Goal: Task Accomplishment & Management: Manage account settings

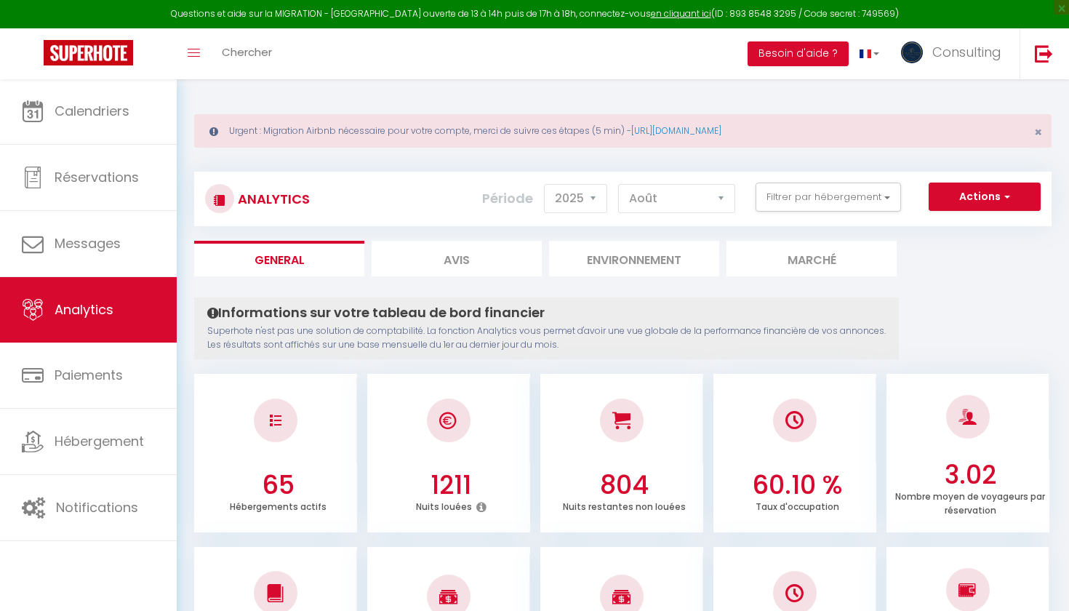
select select "2025"
select select "8"
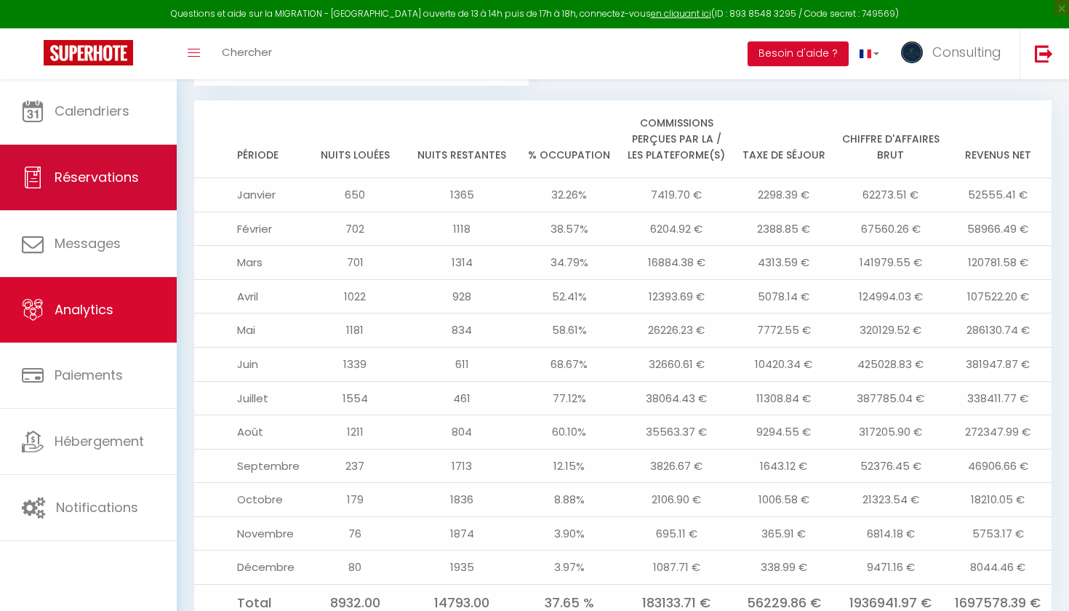
click at [41, 201] on link "Réservations" at bounding box center [88, 177] width 177 height 65
select select "not_cancelled"
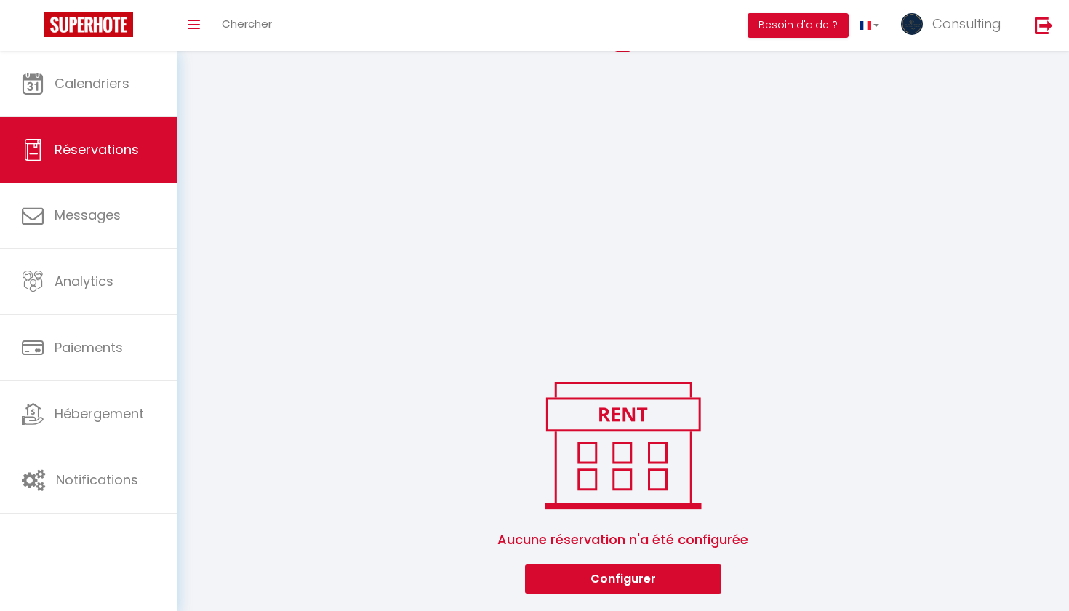
scroll to position [231, 0]
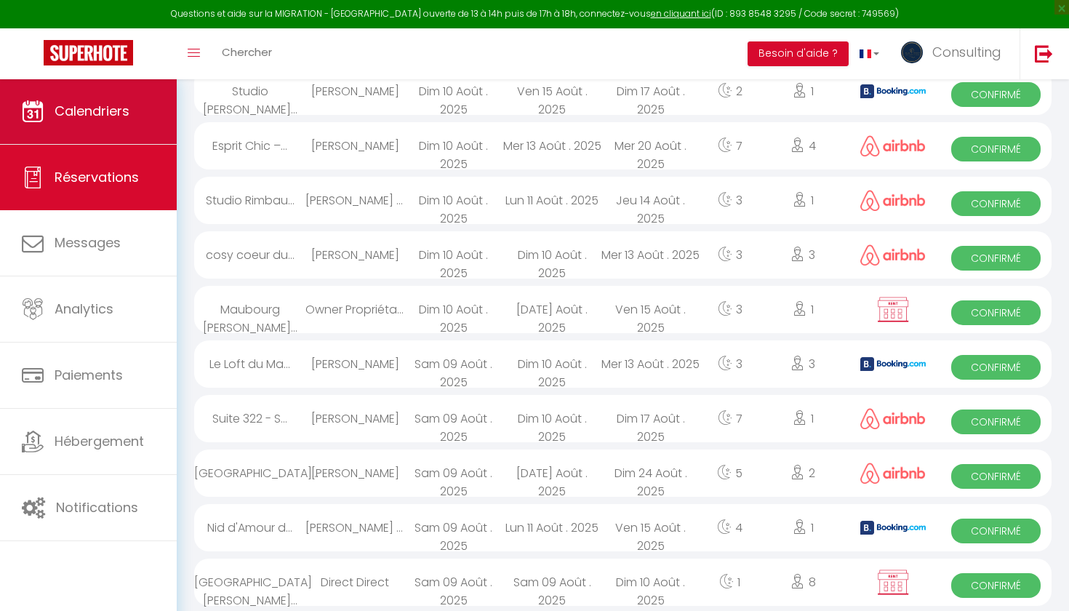
click at [49, 96] on link "Calendriers" at bounding box center [88, 111] width 177 height 65
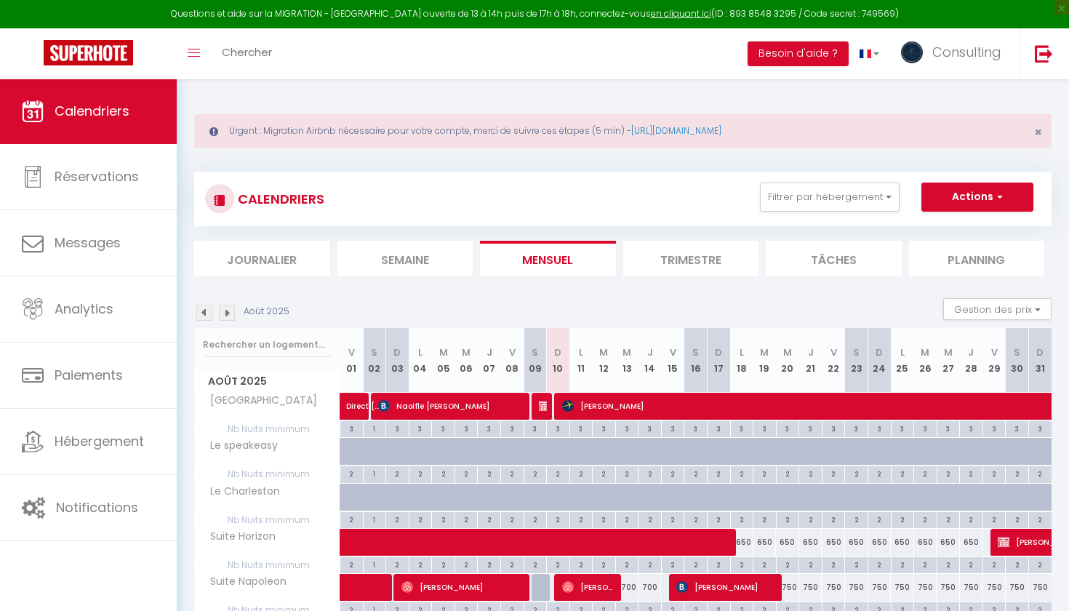
click at [901, 190] on li "Filtrer par hébergement [PERSON_NAME] La suite du palais luxe [GEOGRAPHIC_DATA]…" at bounding box center [829, 196] width 158 height 29
click at [885, 193] on button "Filtrer par hébergement" at bounding box center [830, 196] width 140 height 29
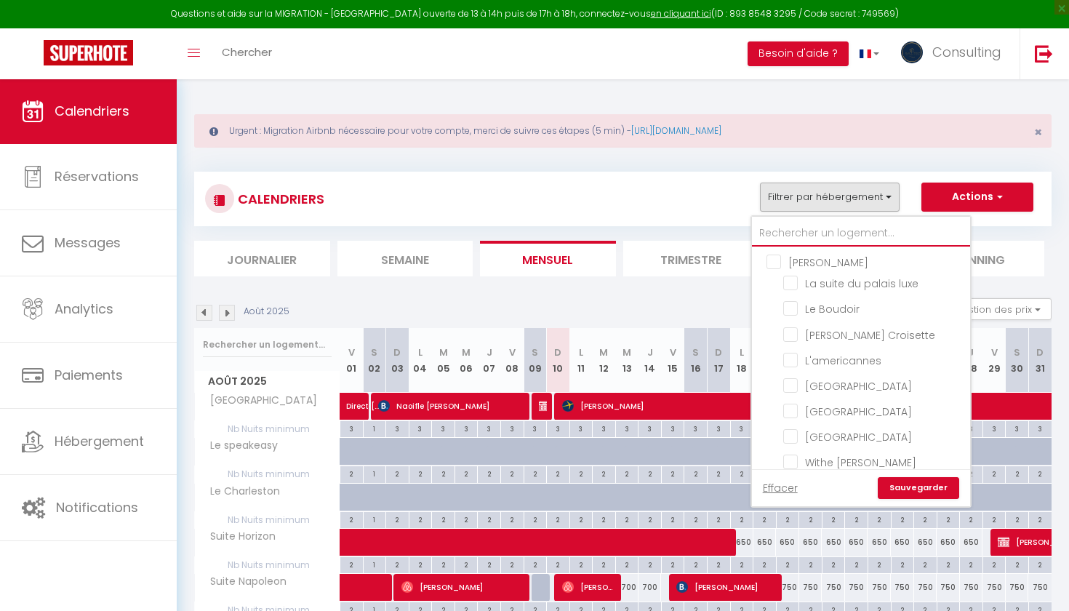
click at [824, 228] on input "text" at bounding box center [861, 233] width 218 height 26
type input "s"
checkbox input "false"
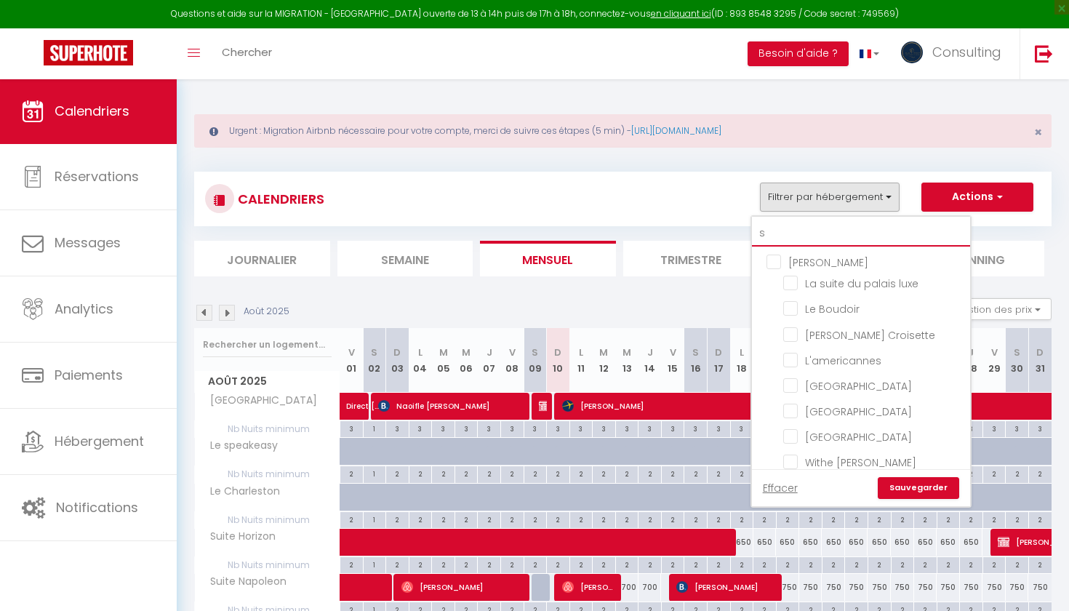
checkbox input "false"
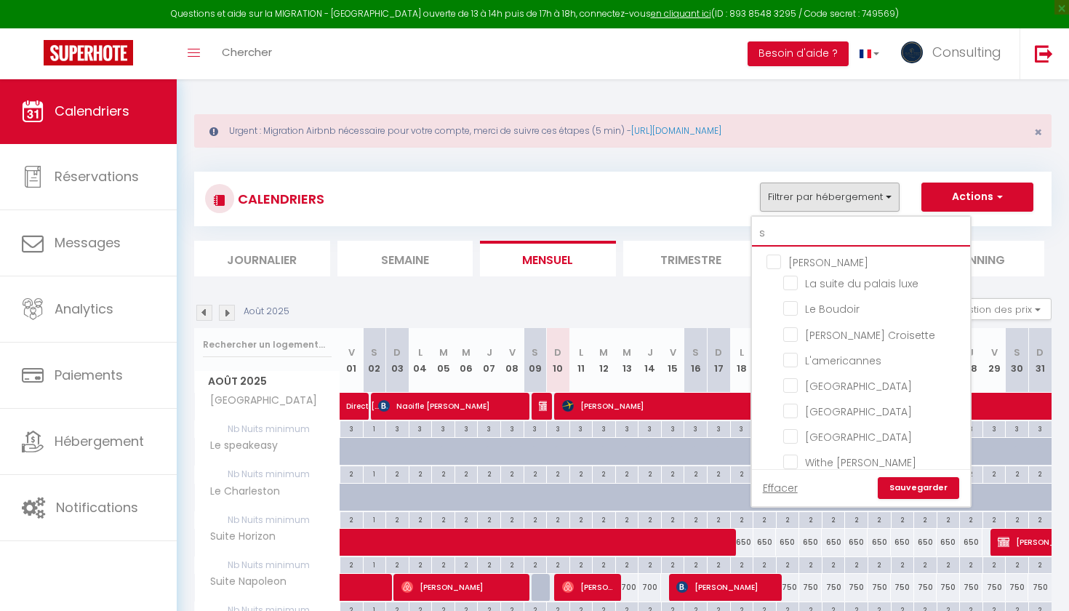
checkbox input "false"
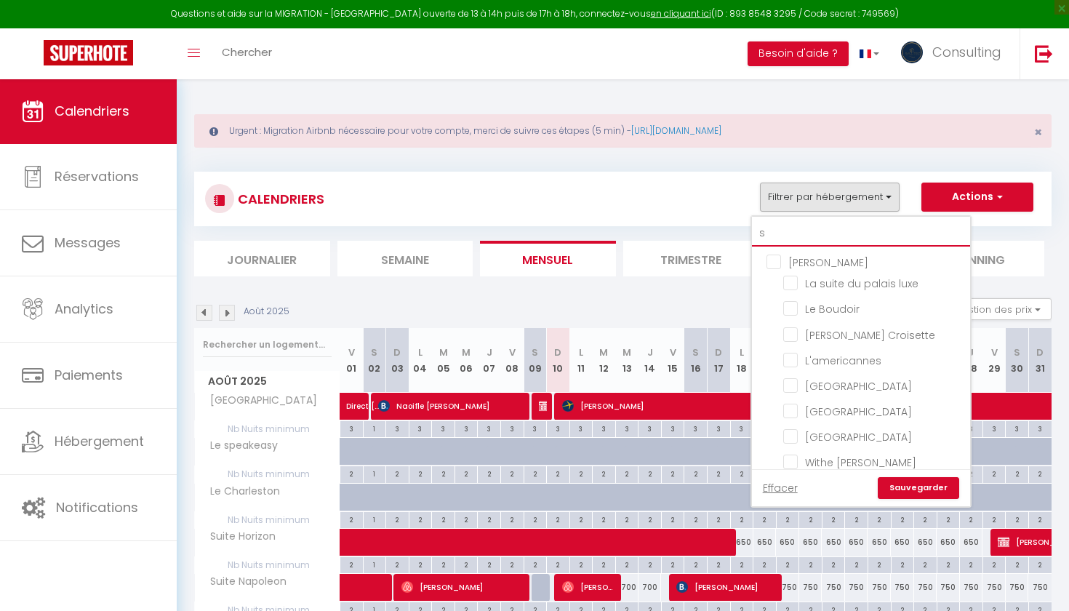
checkbox input "false"
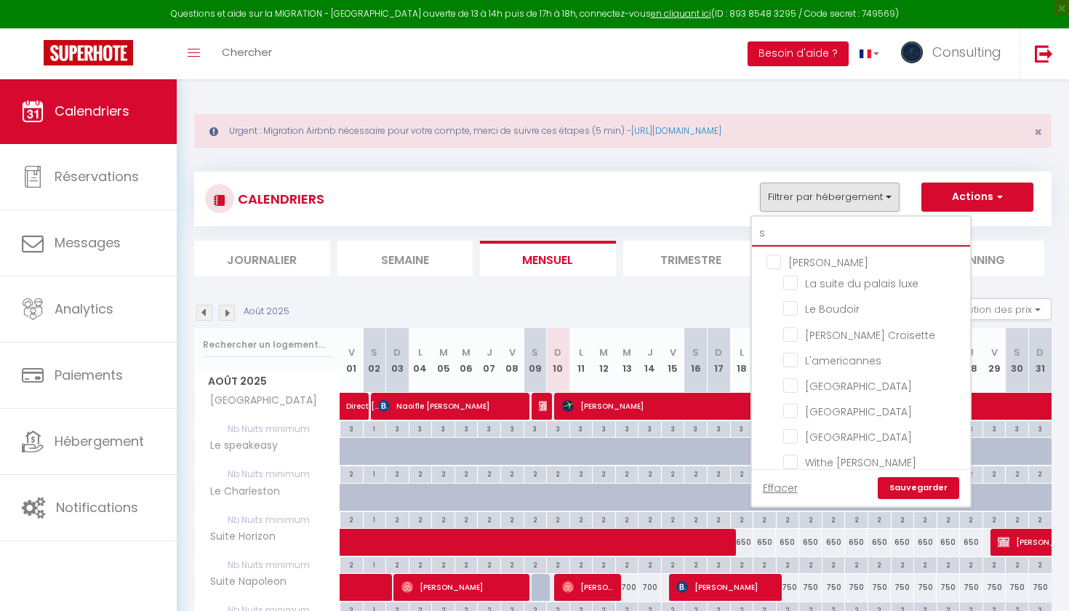
checkbox input "false"
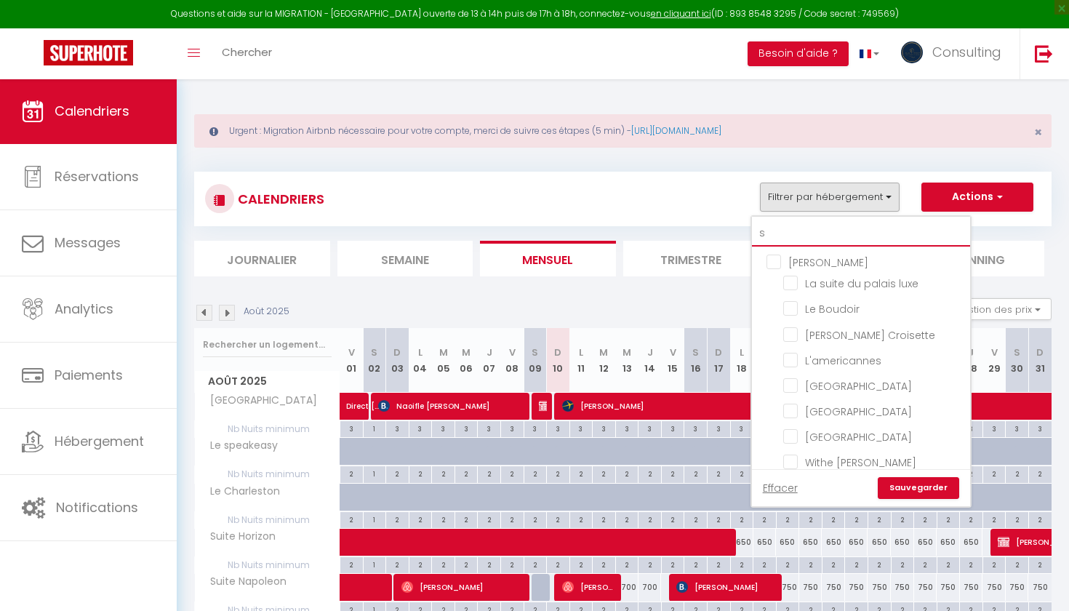
checkbox input "false"
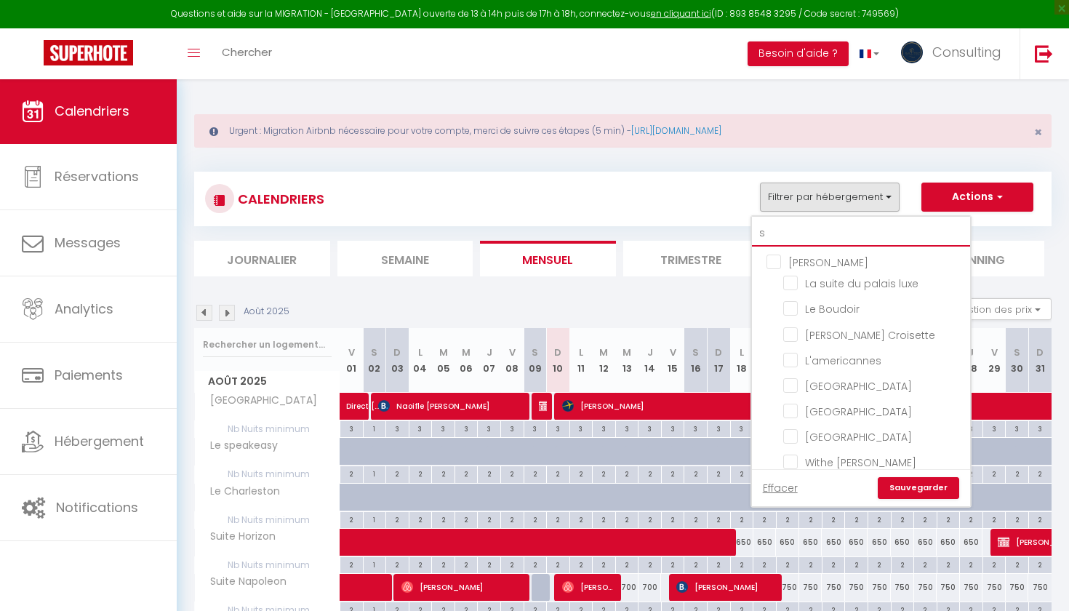
checkbox input "false"
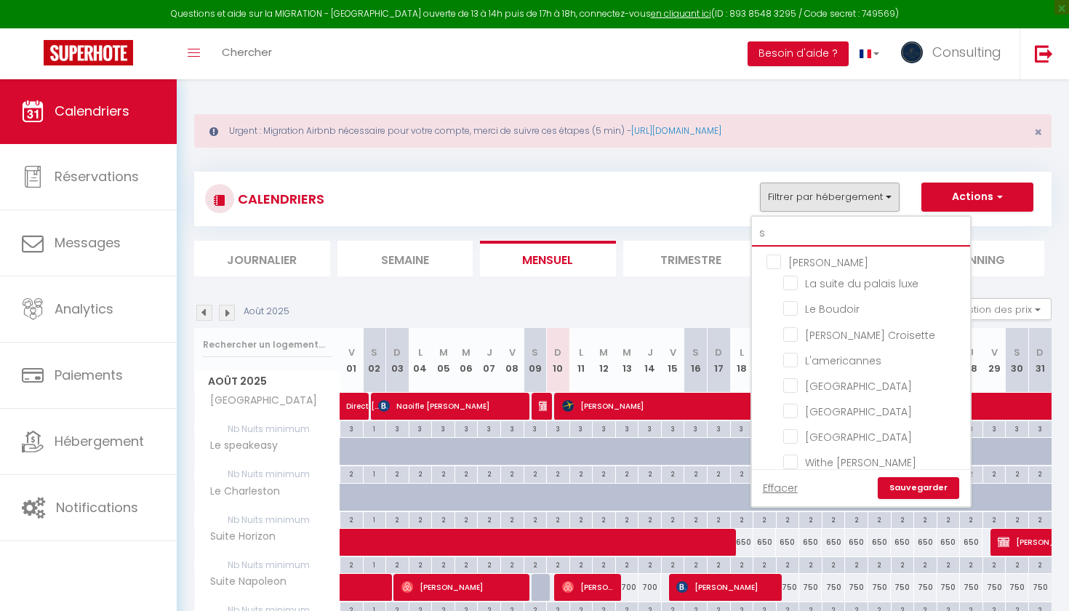
checkbox input "false"
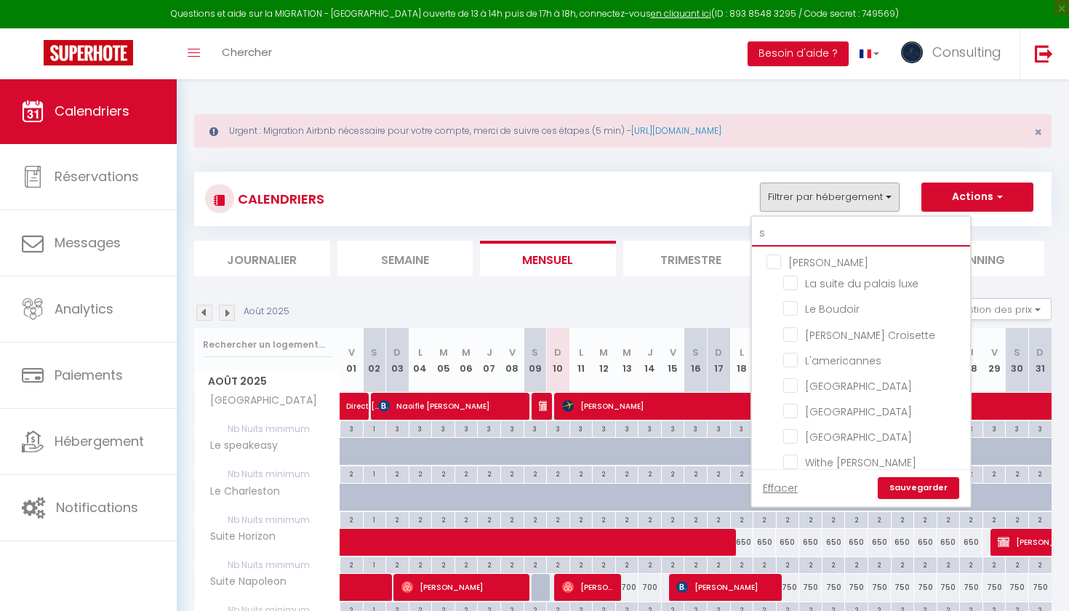
checkbox input "false"
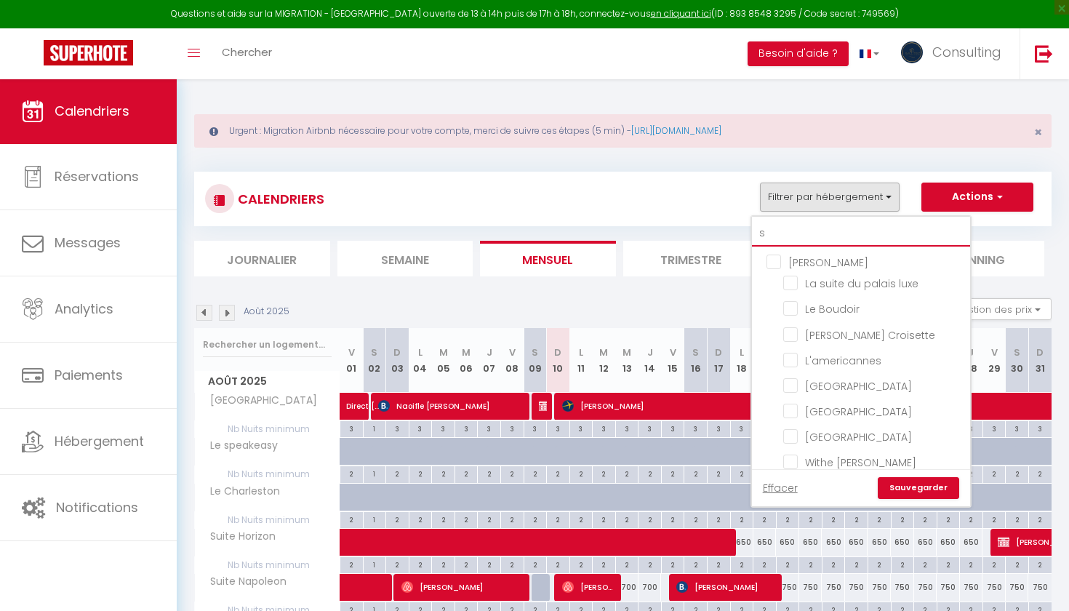
checkbox input "false"
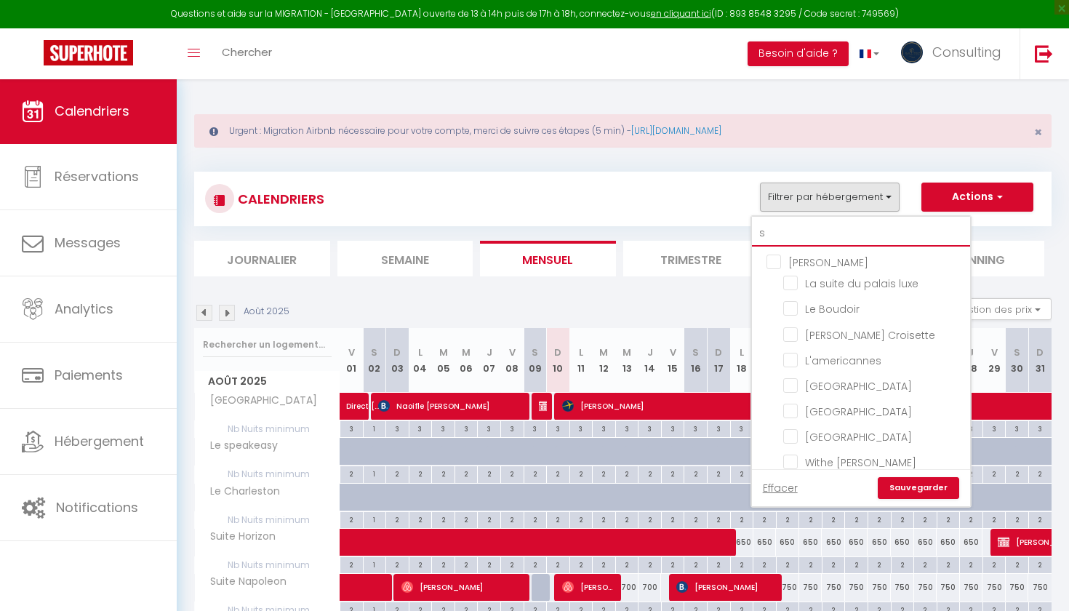
checkbox input "true"
checkbox input "false"
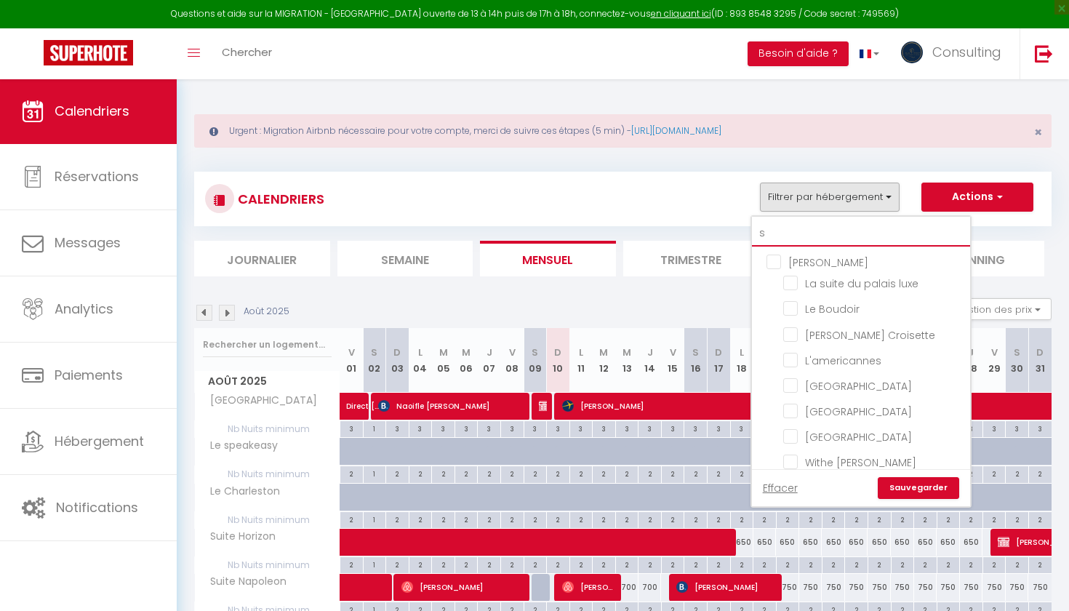
checkbox input "false"
type input "sui"
checkbox input "false"
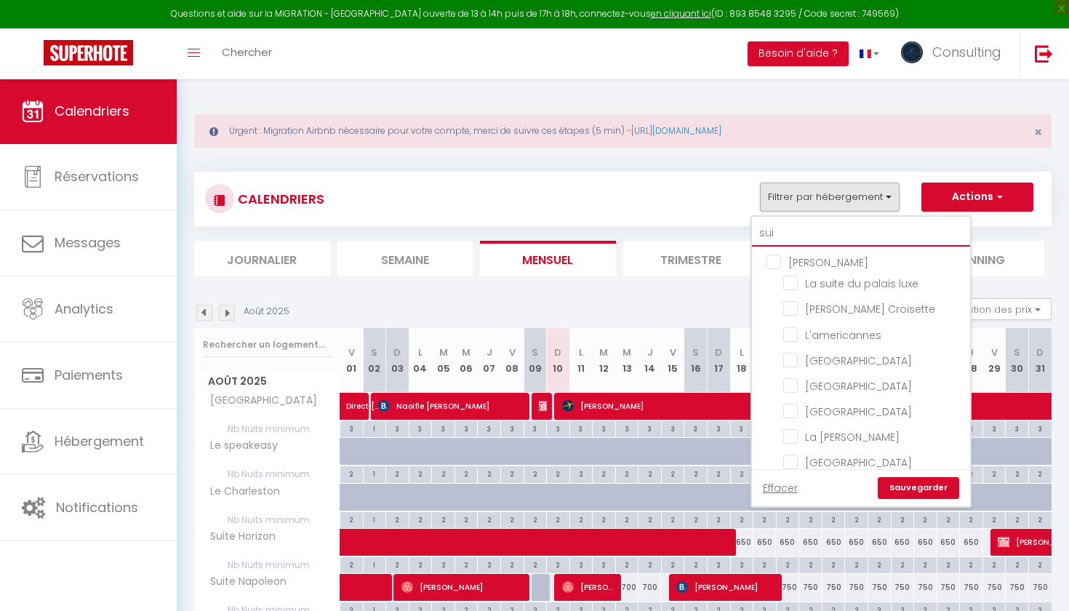
checkbox input "false"
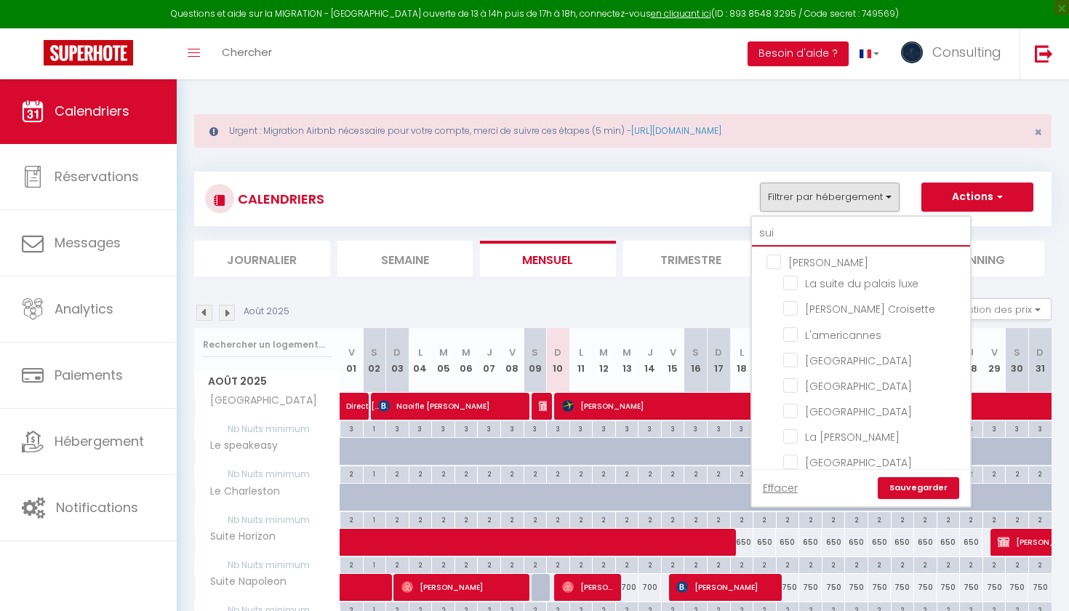
checkbox input "false"
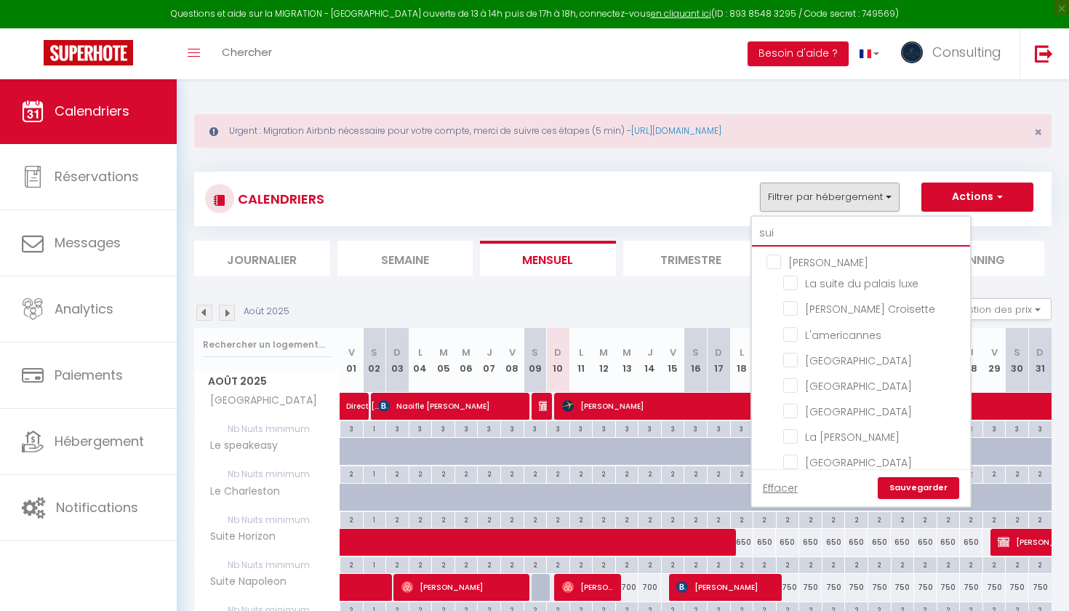
checkbox input "false"
checkbox input "true"
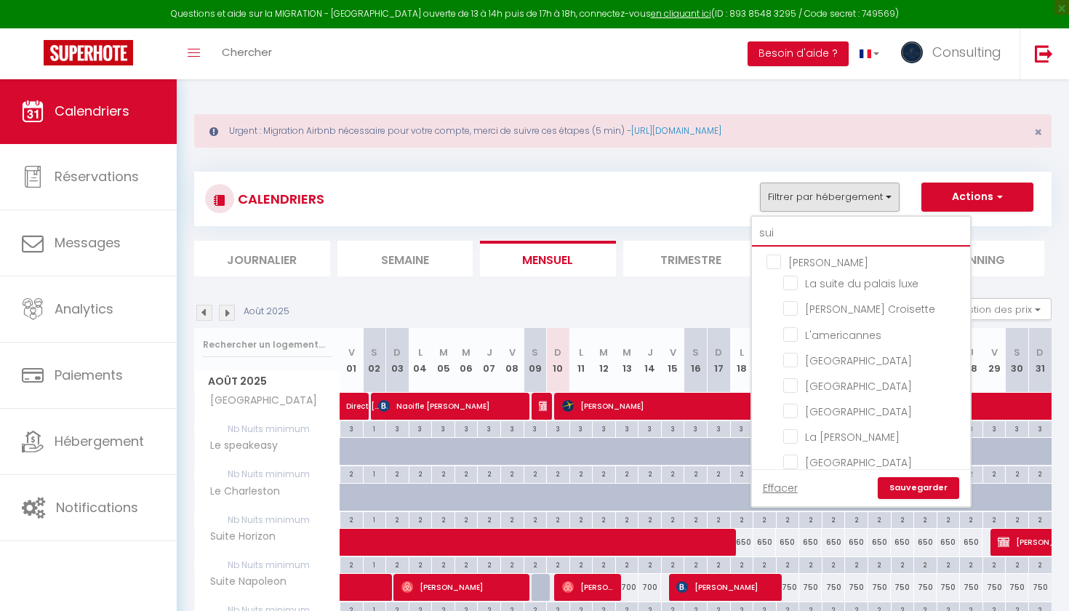
checkbox input "true"
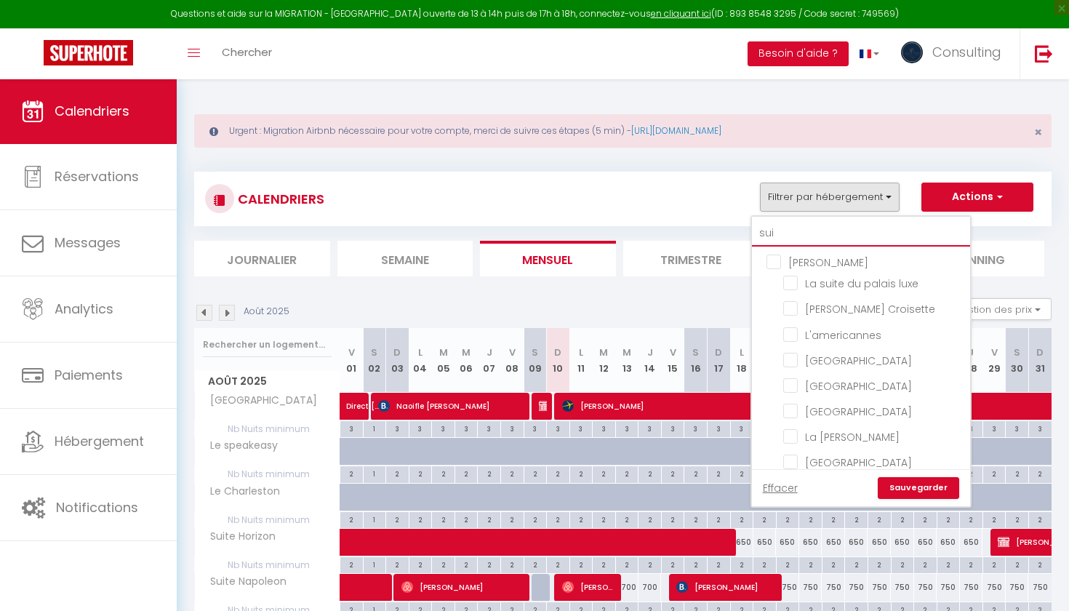
type input "suit"
checkbox input "false"
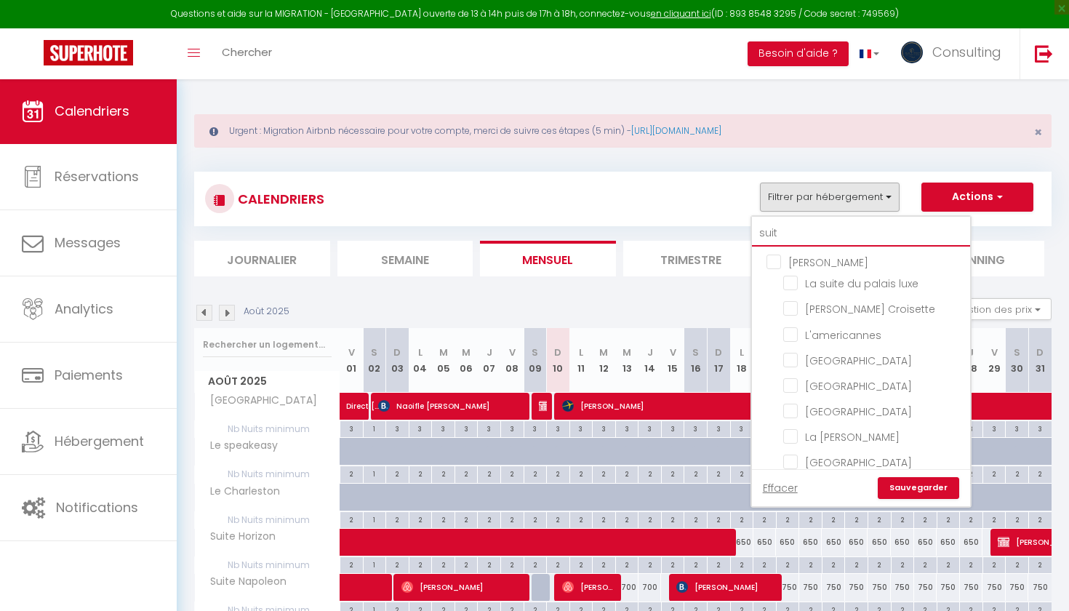
checkbox input "false"
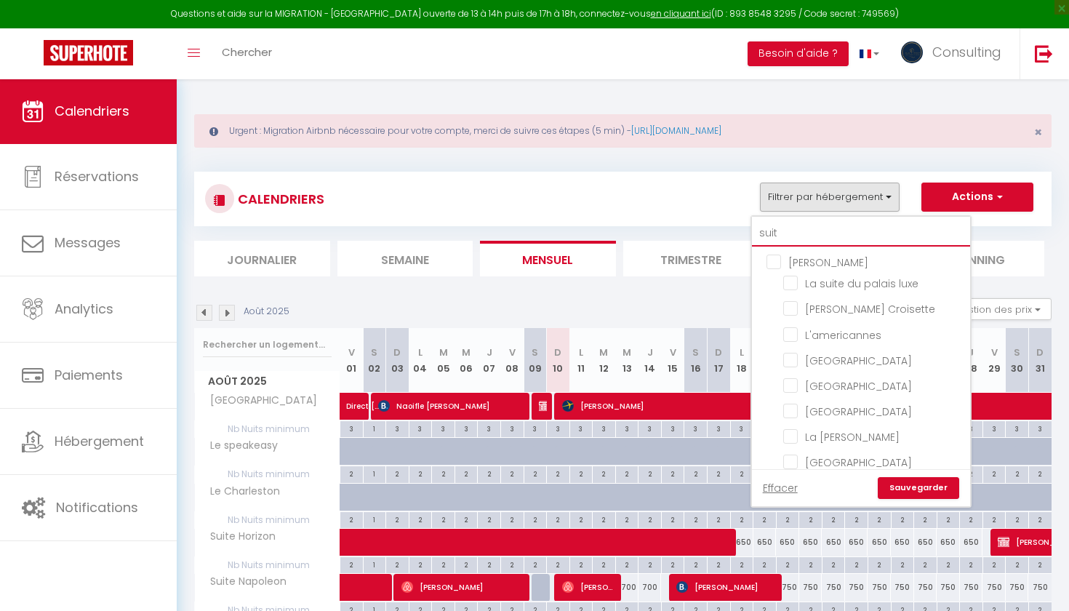
checkbox input "false"
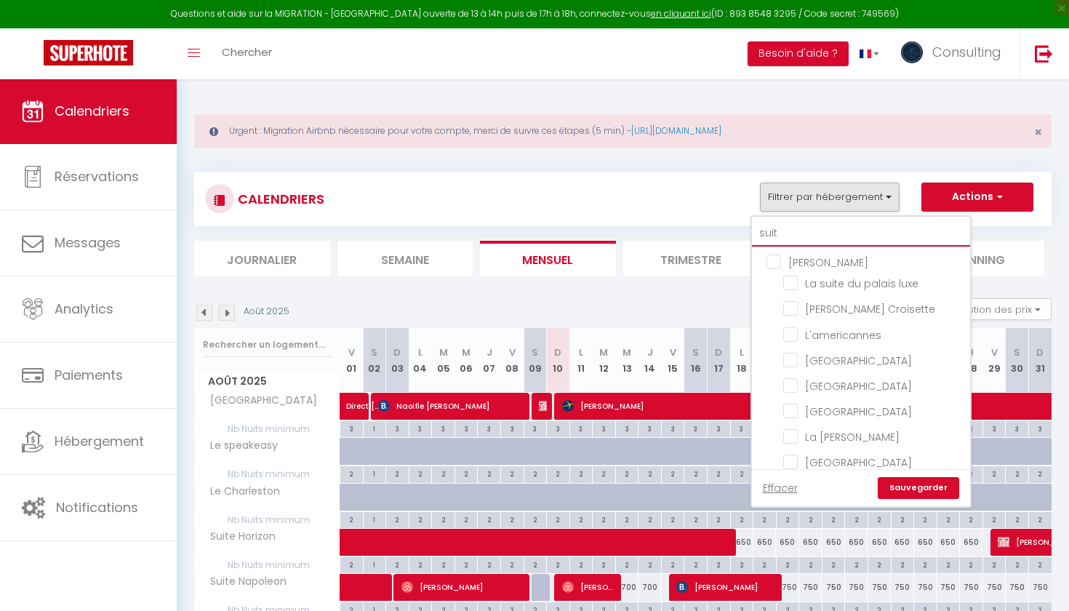
checkbox input "false"
type input "suite"
checkbox input "false"
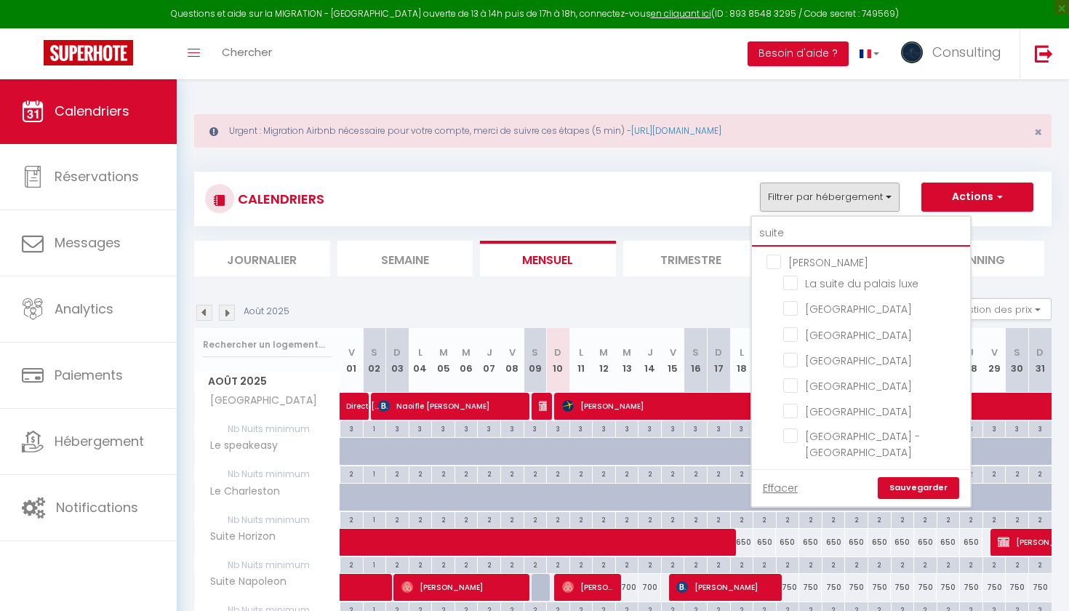
checkbox input "false"
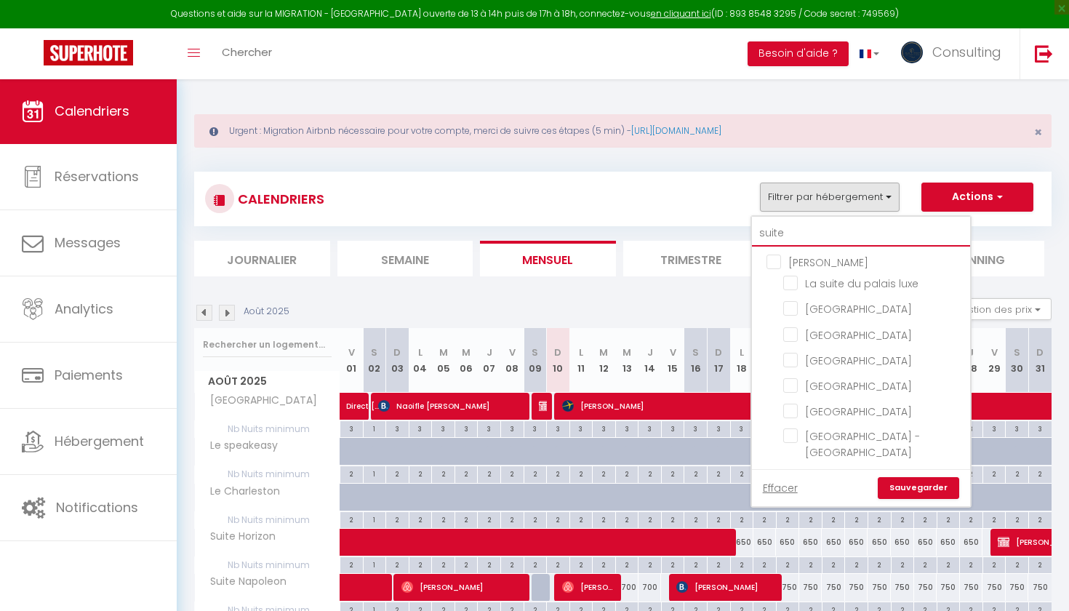
checkbox input "false"
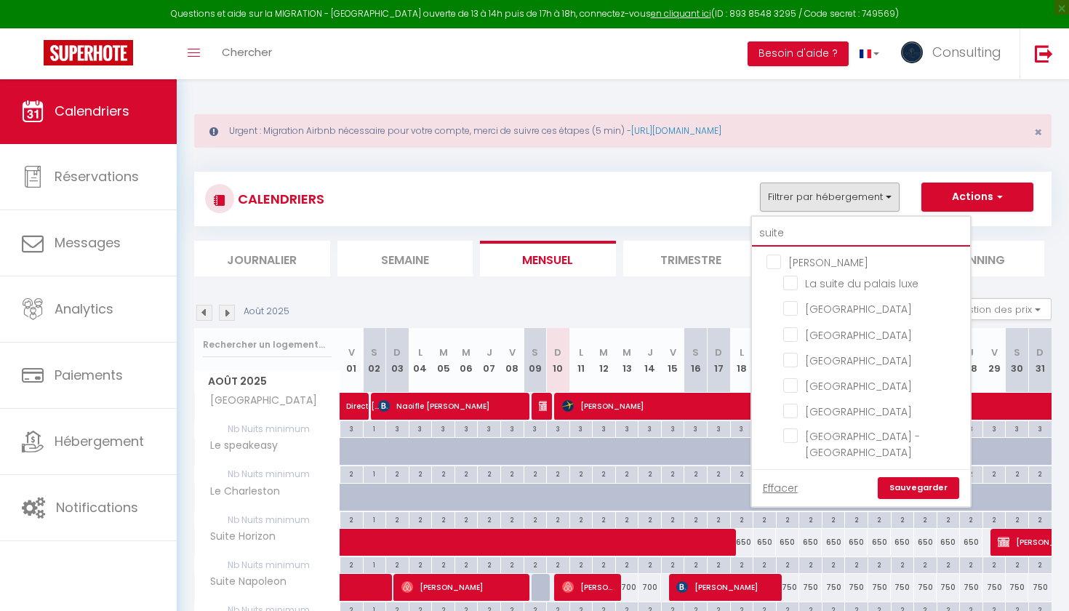
checkbox input "false"
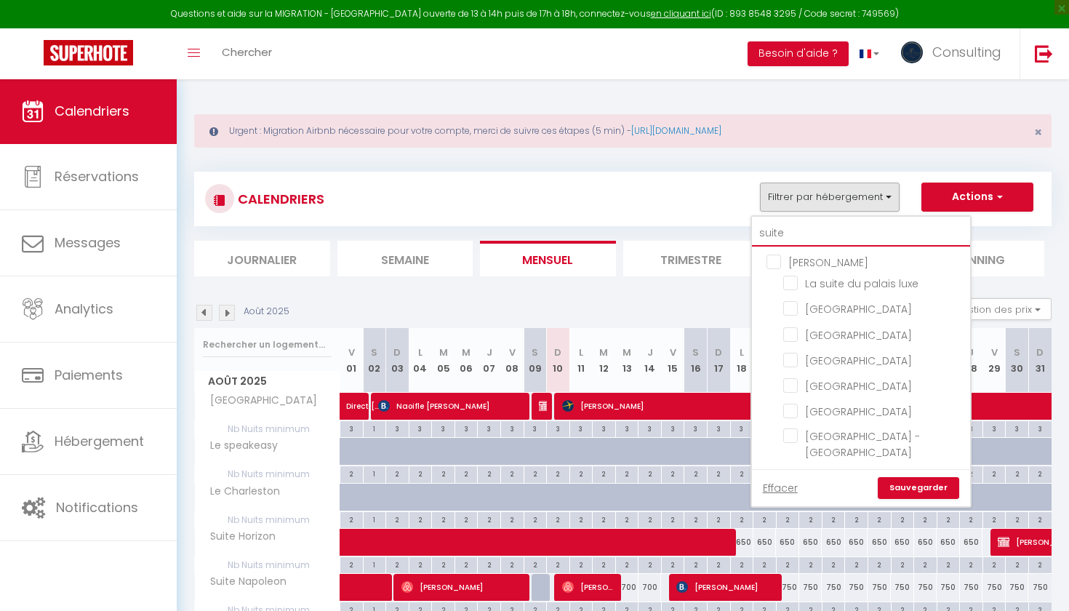
checkbox input "false"
type input "suite"
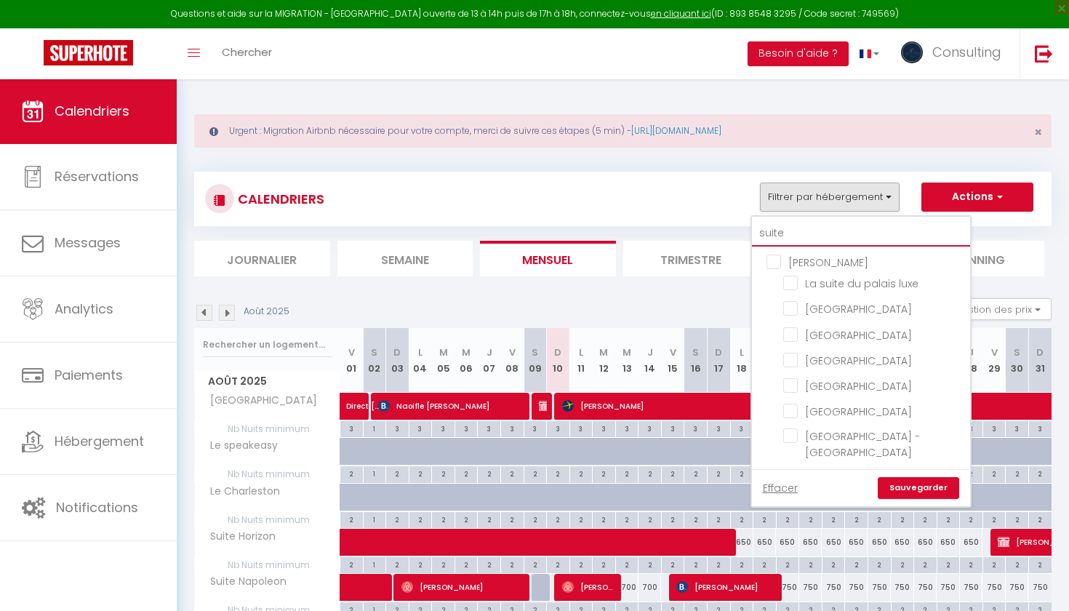
checkbox input "false"
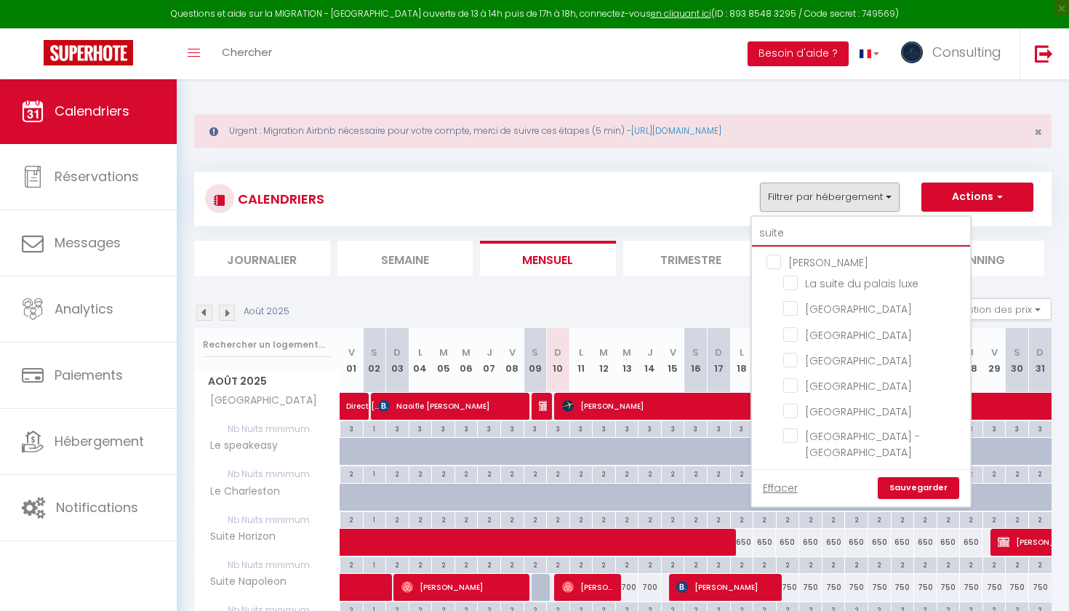
checkbox input "false"
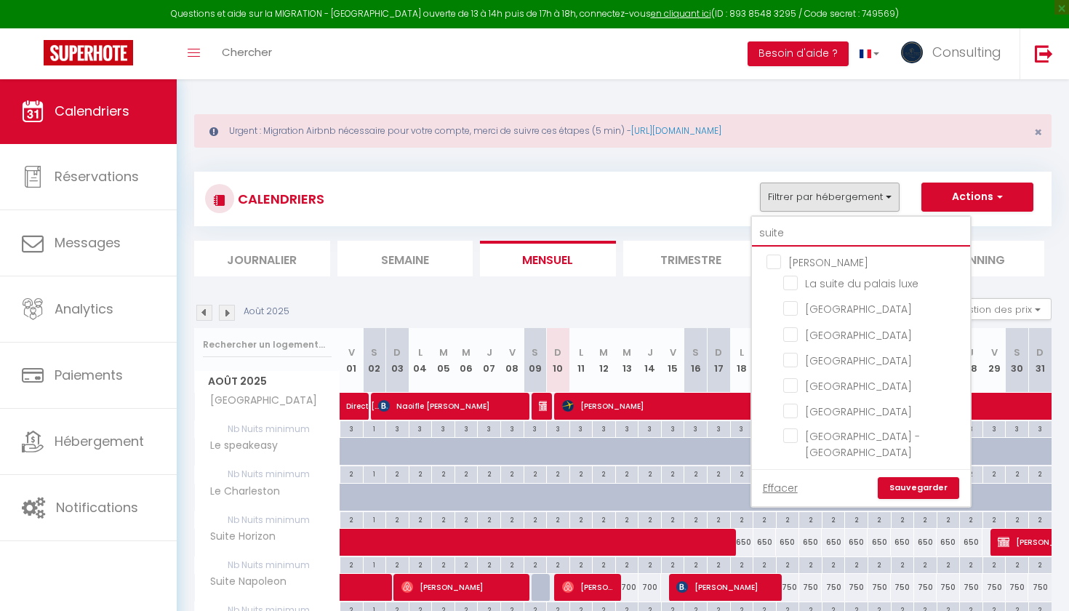
checkbox input "false"
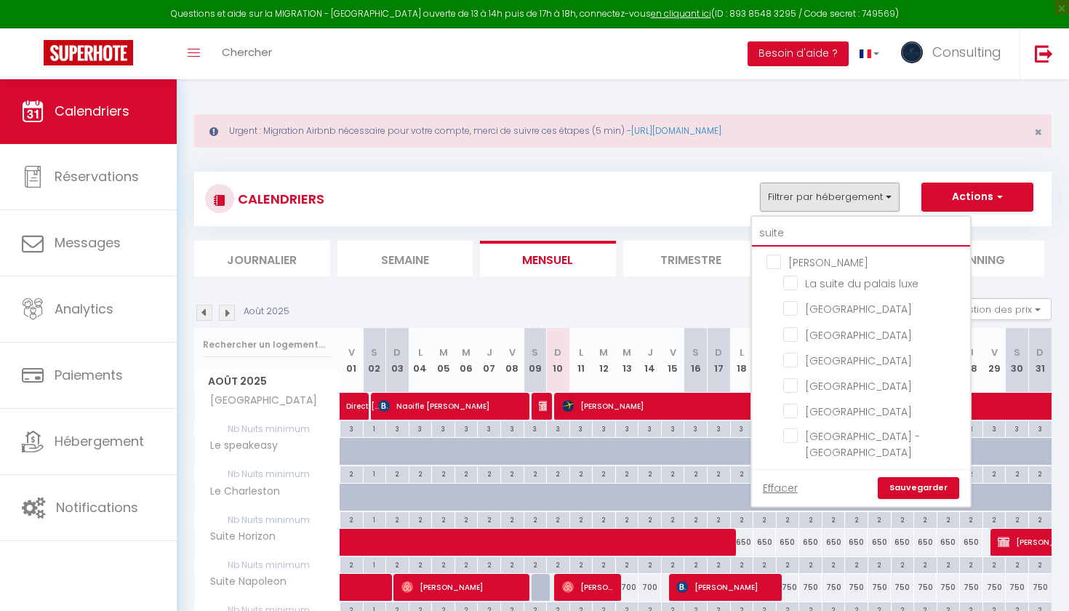
checkbox input "false"
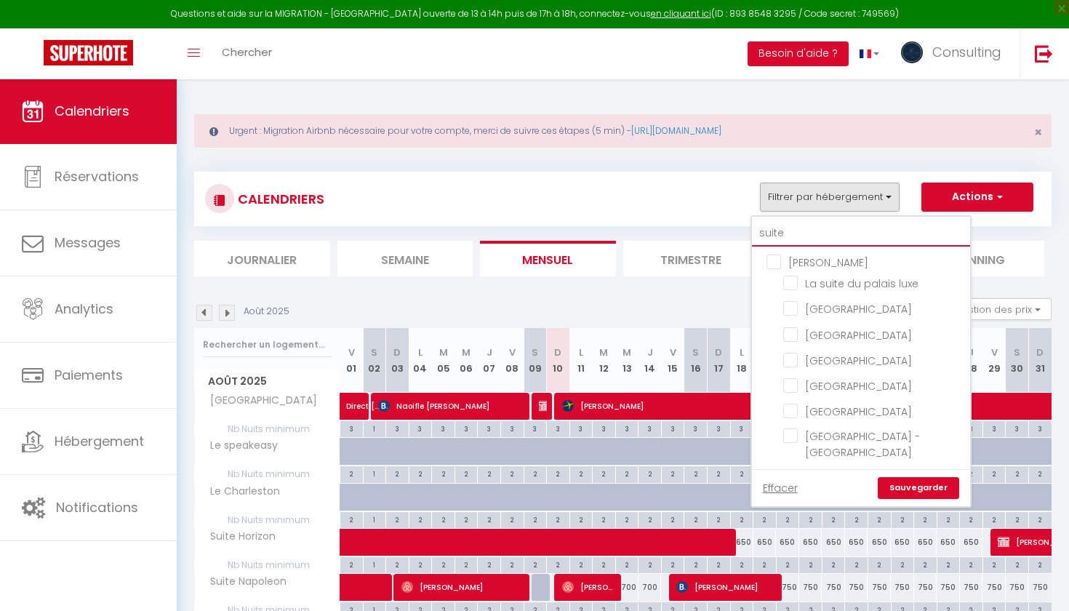
checkbox input "false"
type input "suite r"
checkbox input "false"
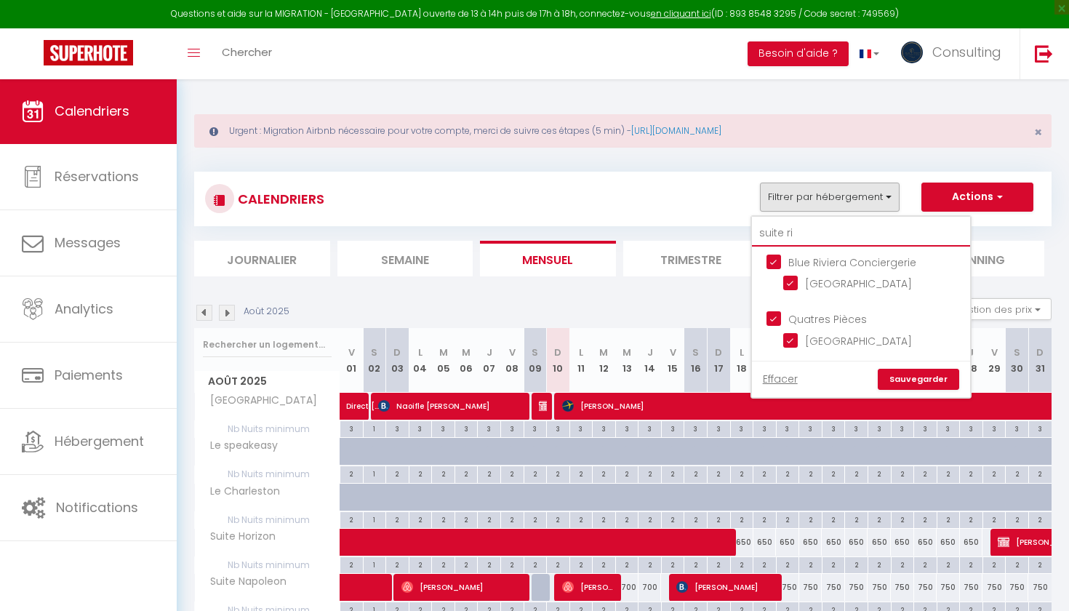
type input "suite ri"
click at [907, 371] on link "Sauvegarder" at bounding box center [917, 380] width 81 height 22
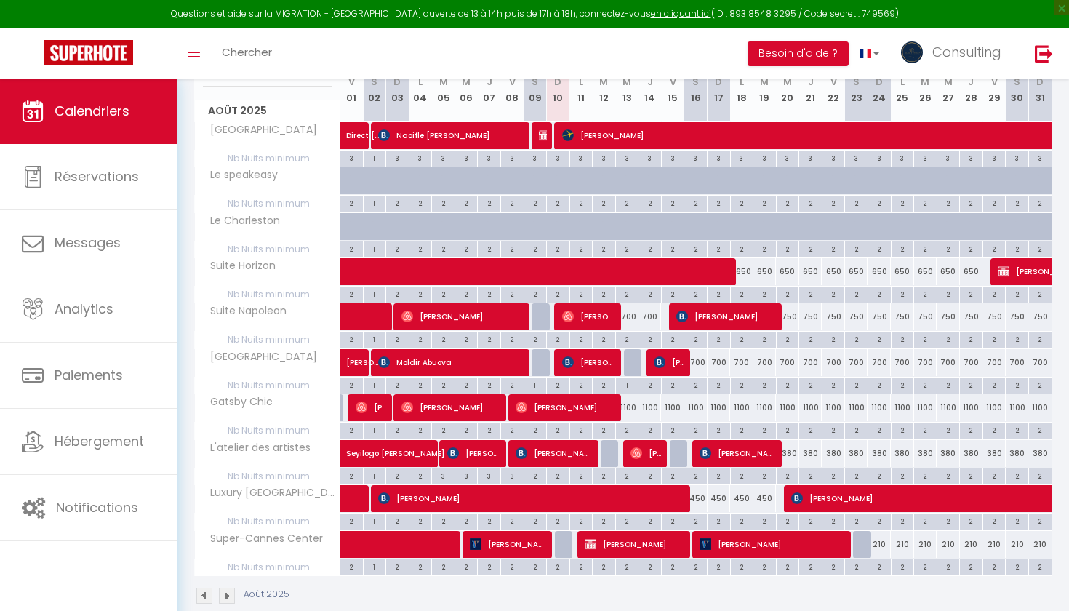
scroll to position [292, 0]
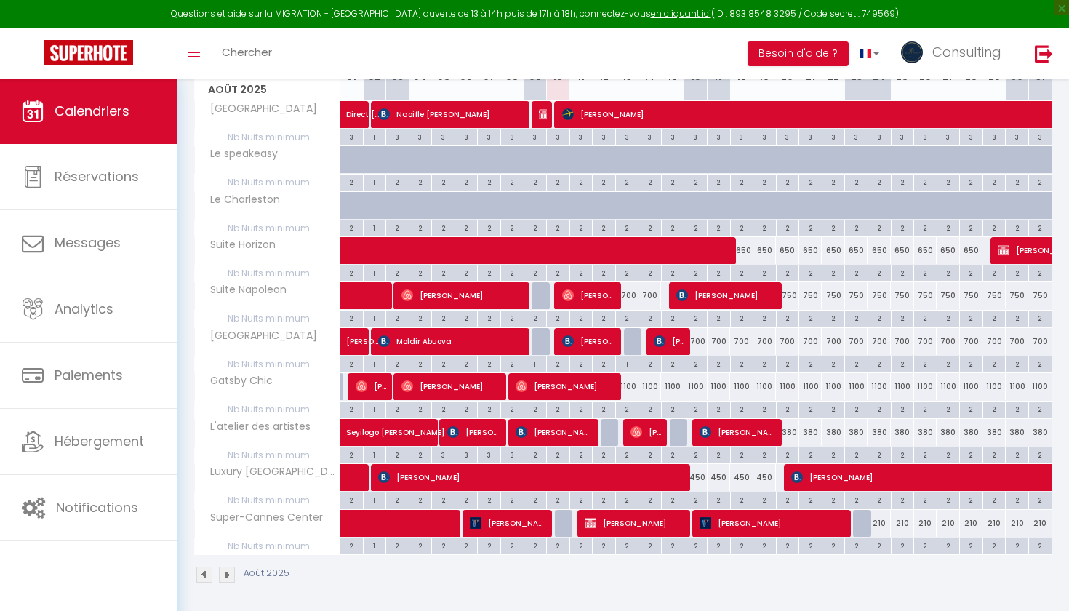
click at [683, 336] on span "[PERSON_NAME]" at bounding box center [669, 341] width 31 height 28
select select "OK"
select select "KO"
select select "0"
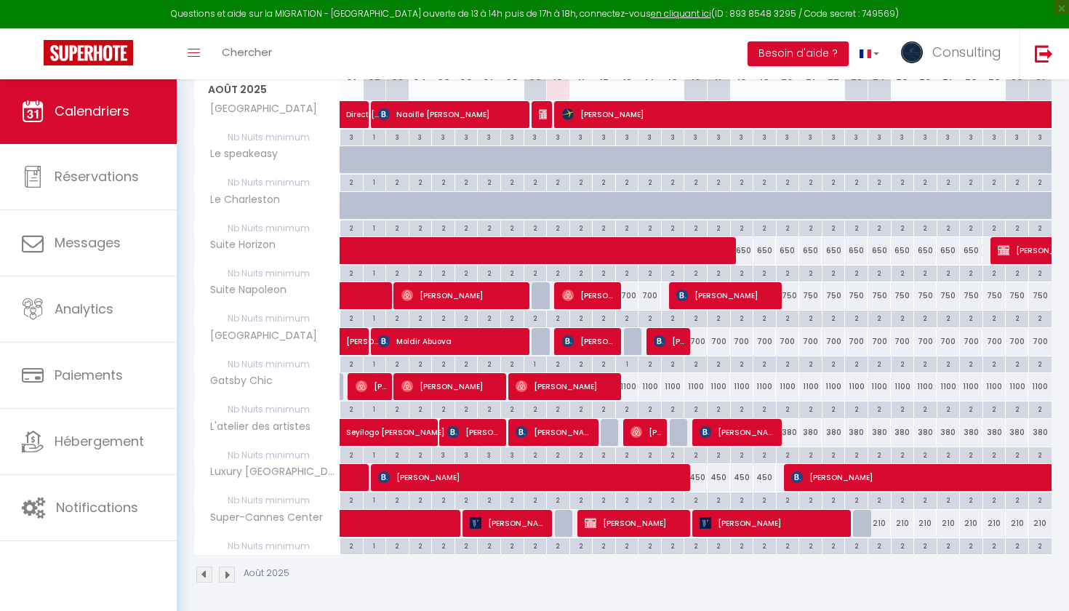
select select "1"
select select
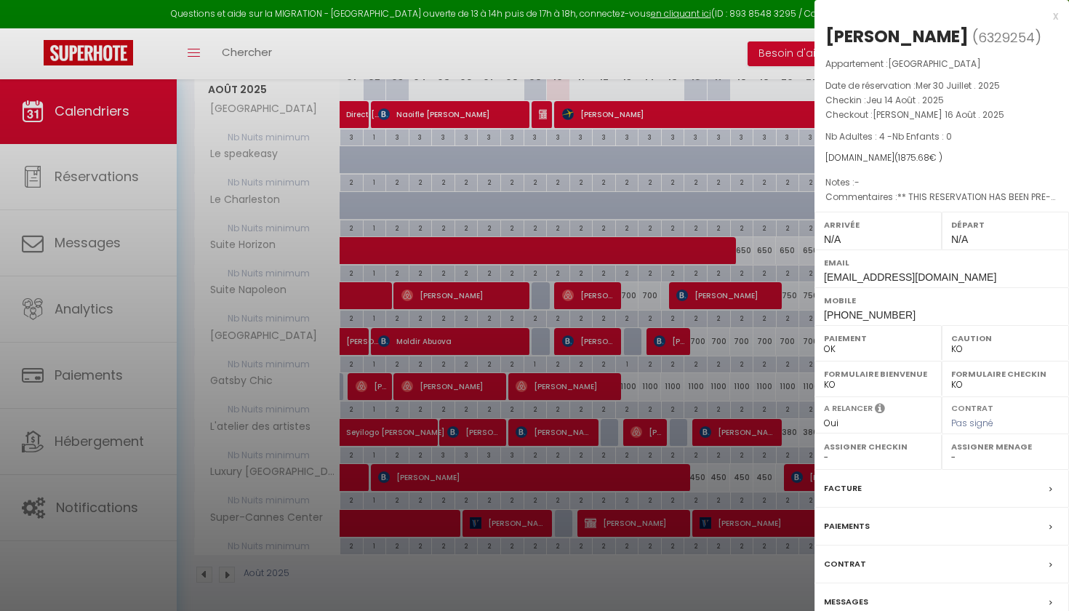
click at [618, 549] on div at bounding box center [534, 305] width 1069 height 611
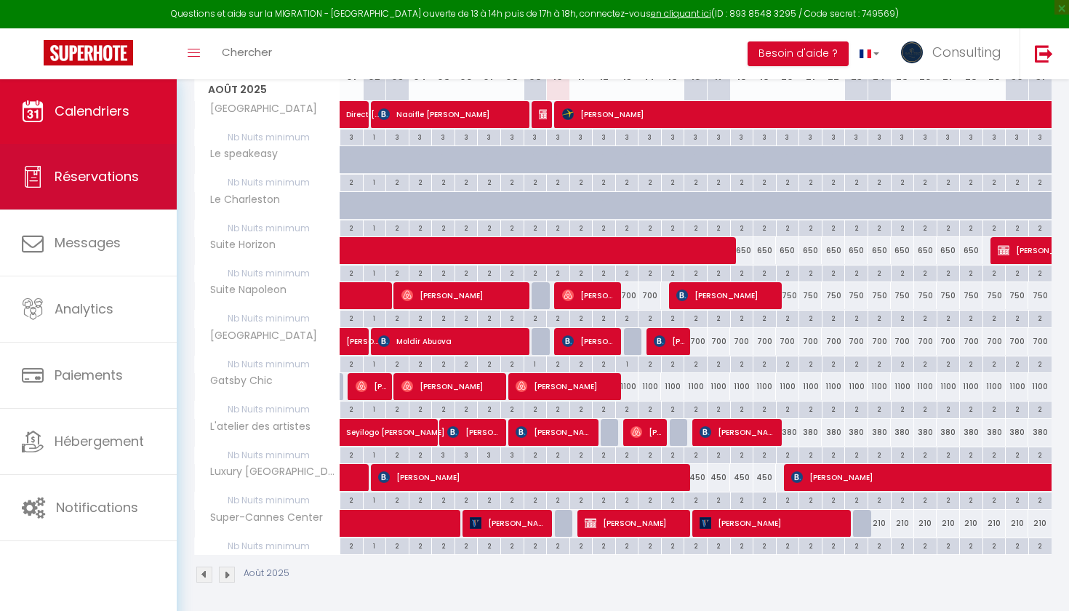
click at [150, 183] on link "Réservations" at bounding box center [88, 176] width 177 height 65
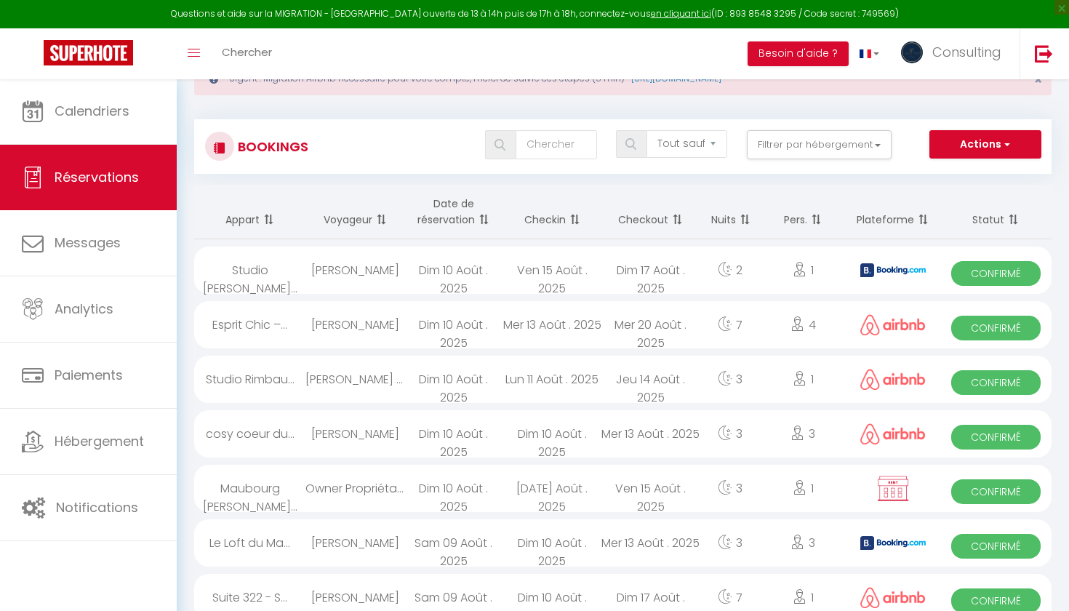
scroll to position [46, 0]
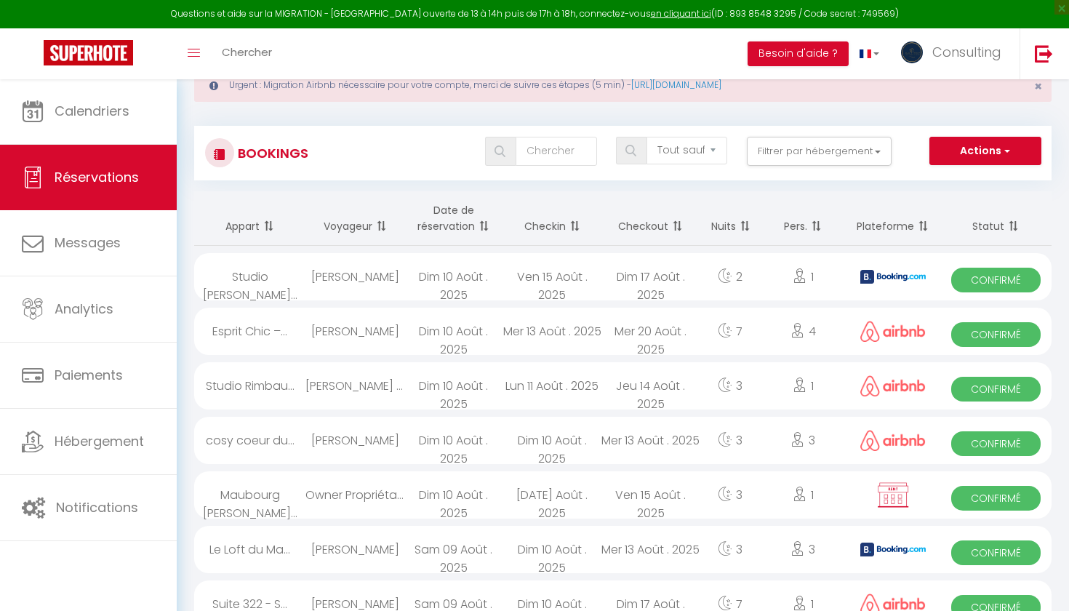
click at [351, 288] on div "[PERSON_NAME]" at bounding box center [354, 276] width 99 height 47
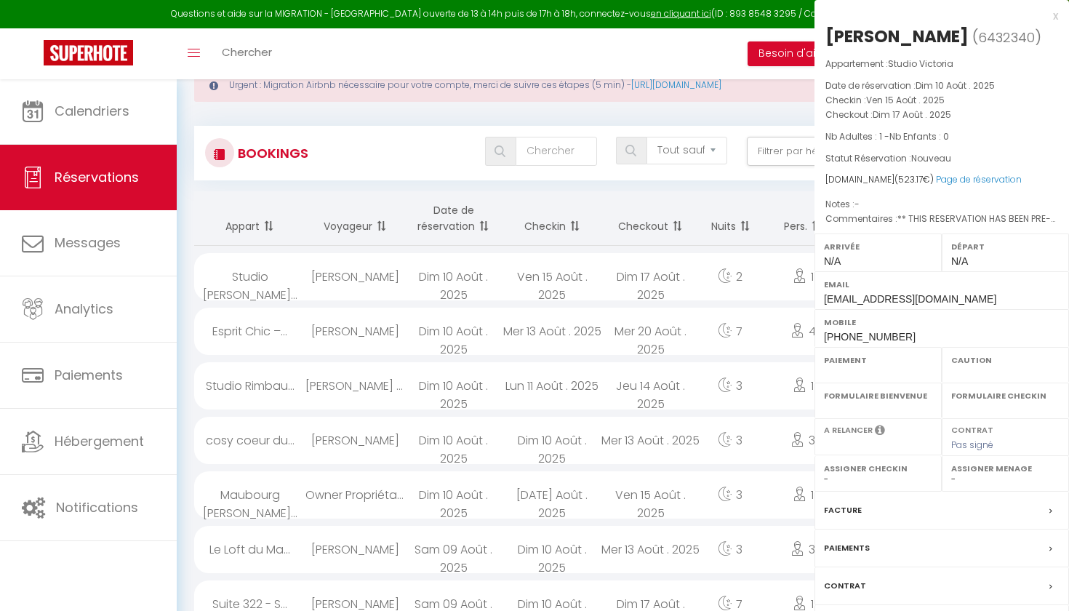
select select "OK"
select select "KO"
select select "0"
select select "1"
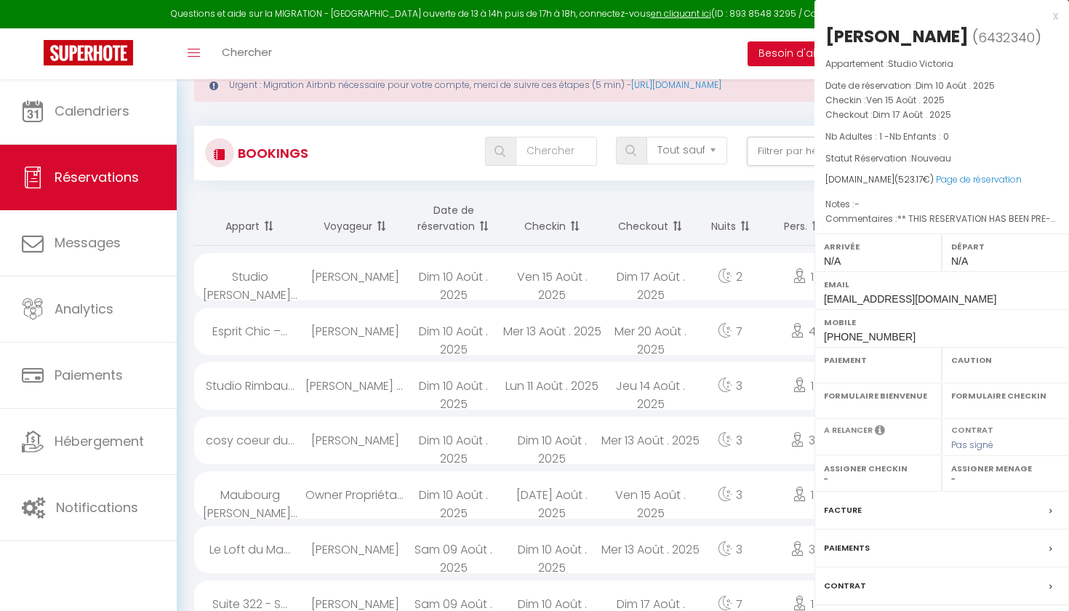
select select
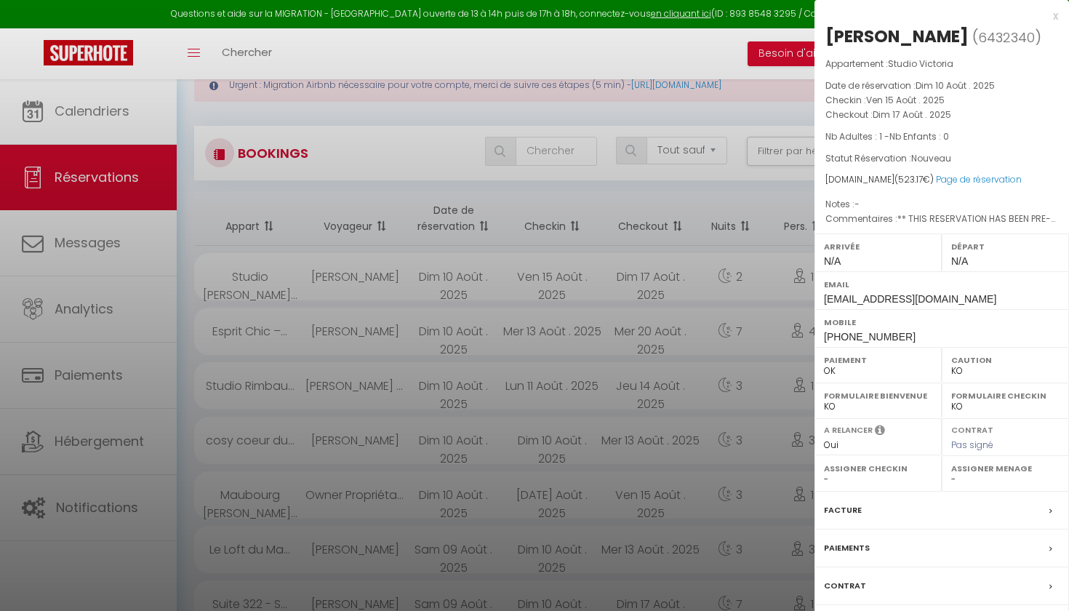
click at [351, 288] on div at bounding box center [534, 305] width 1069 height 611
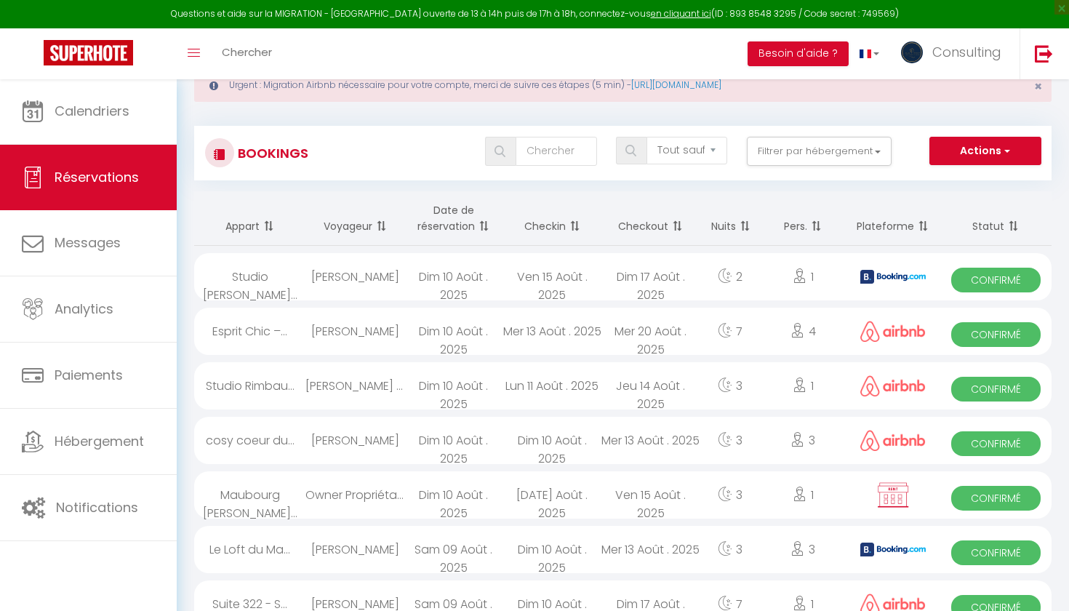
click at [326, 438] on div "[PERSON_NAME]" at bounding box center [354, 440] width 99 height 47
select select "OK"
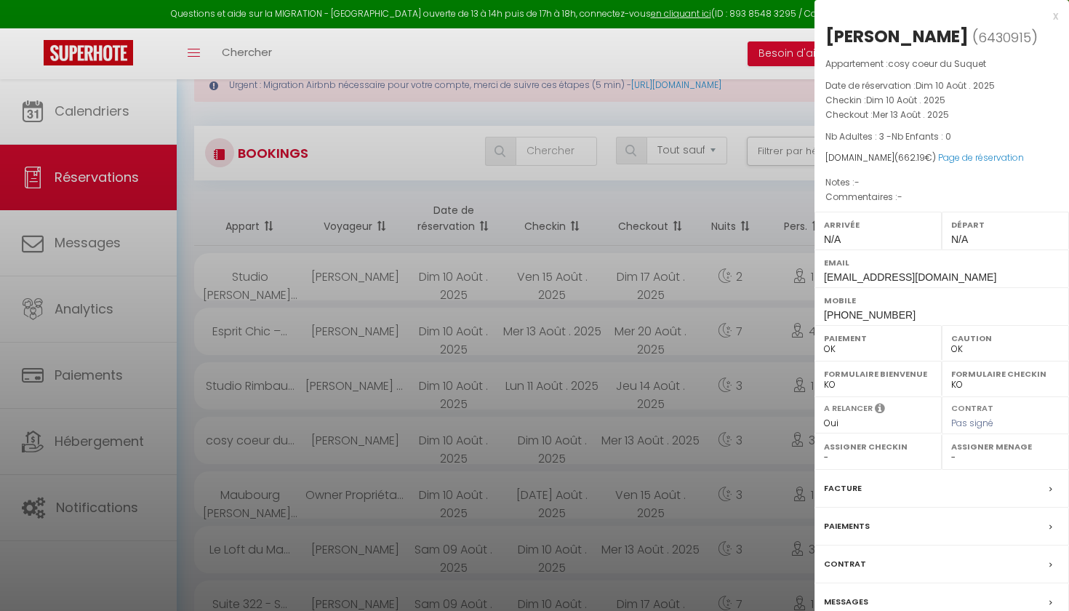
click at [326, 438] on div at bounding box center [534, 305] width 1069 height 611
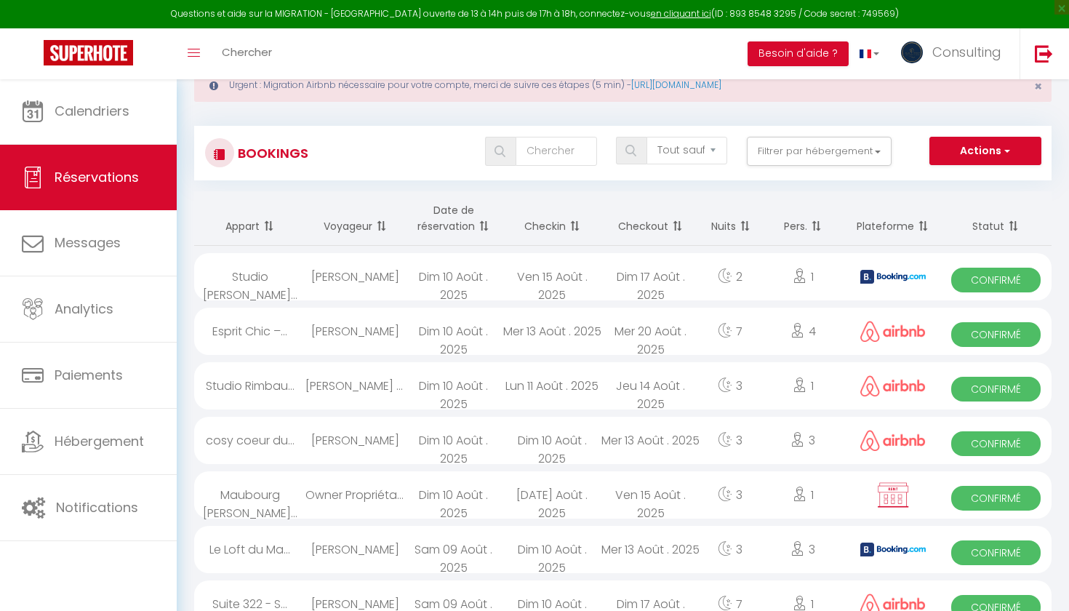
click at [328, 390] on div "[PERSON_NAME] [PERSON_NAME]" at bounding box center [354, 385] width 99 height 47
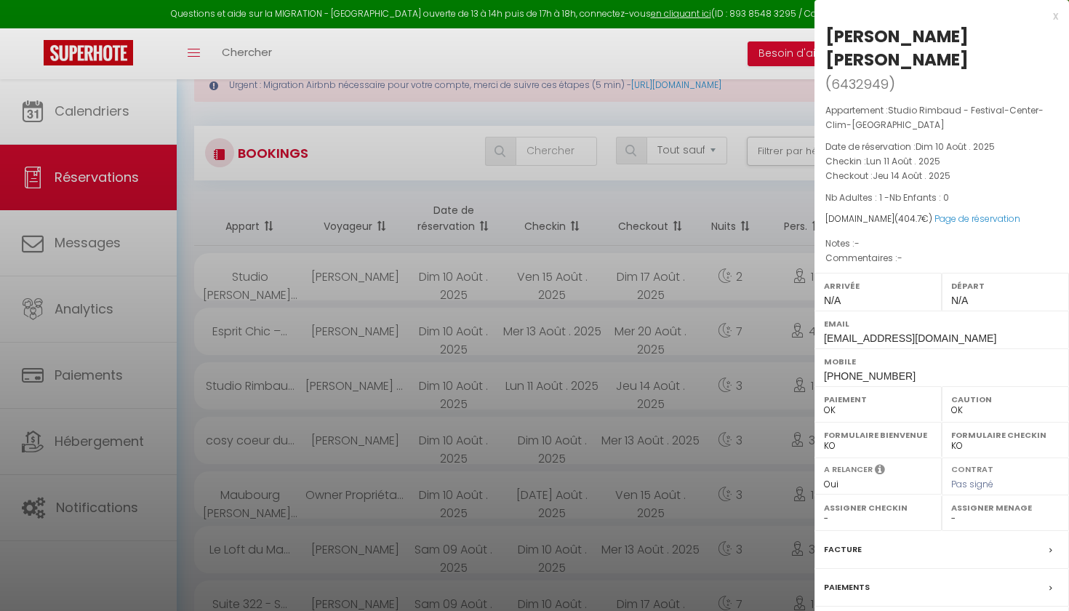
click at [328, 390] on div at bounding box center [534, 305] width 1069 height 611
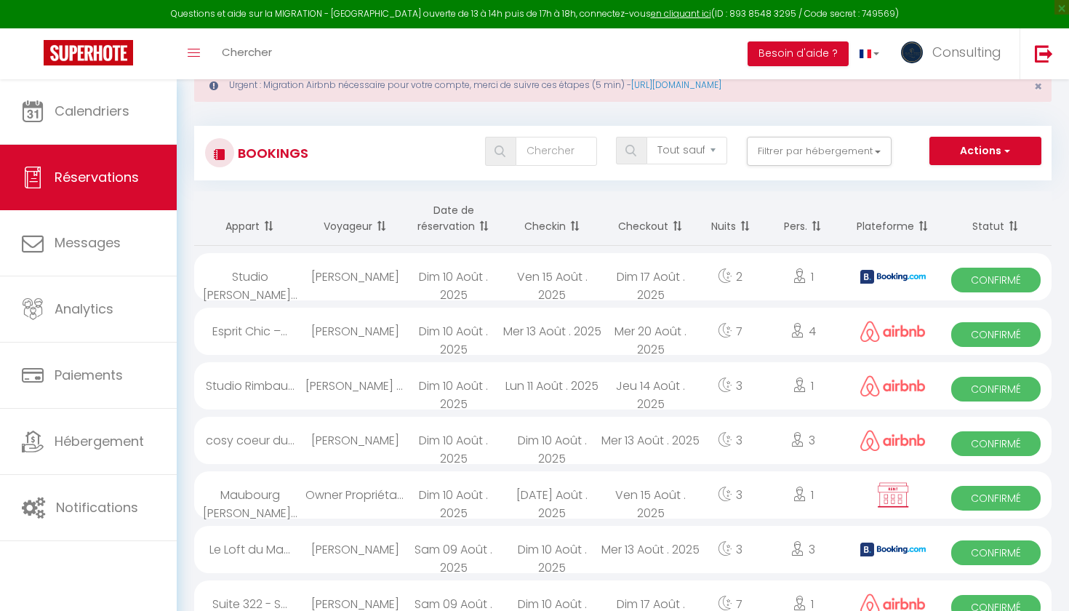
click at [332, 343] on div "[PERSON_NAME]" at bounding box center [354, 331] width 99 height 47
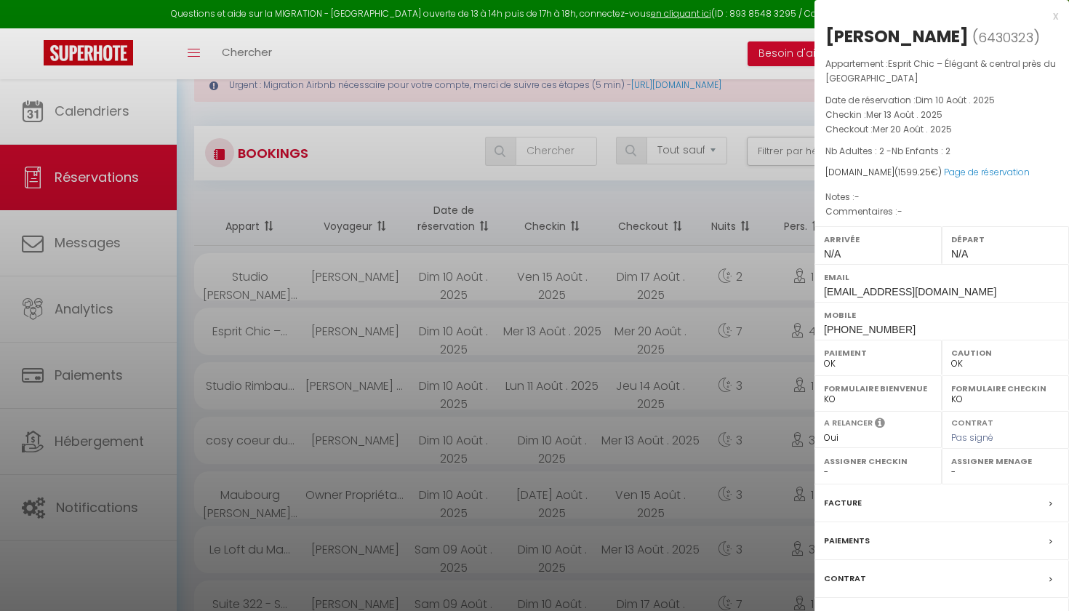
click at [332, 343] on div at bounding box center [534, 305] width 1069 height 611
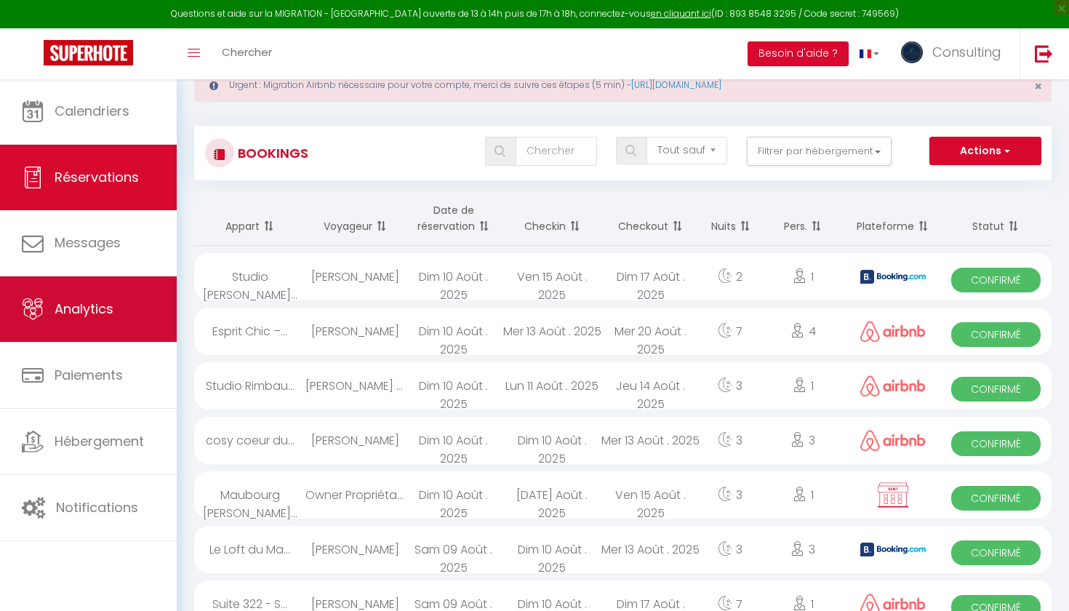
click at [113, 328] on link "Analytics" at bounding box center [88, 308] width 177 height 65
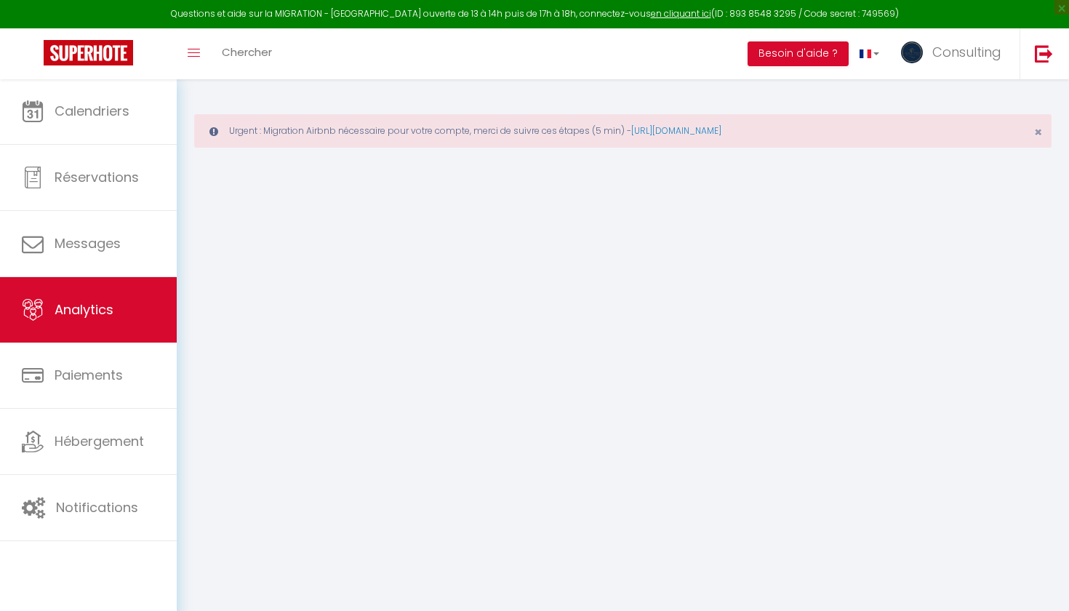
select select "2025"
select select "8"
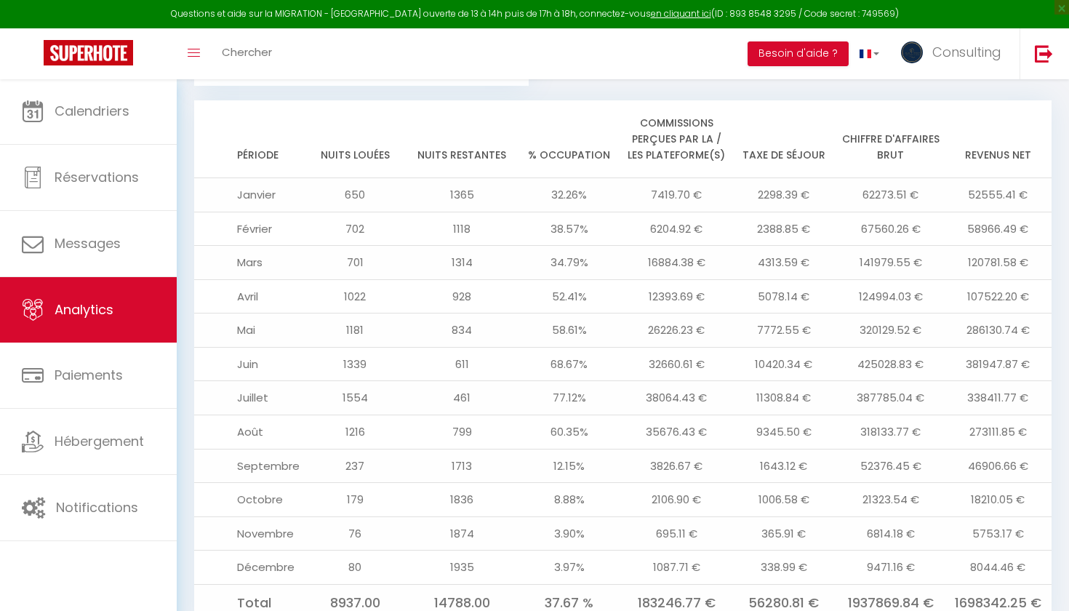
scroll to position [1780, 0]
click at [916, 60] on img at bounding box center [912, 52] width 22 height 22
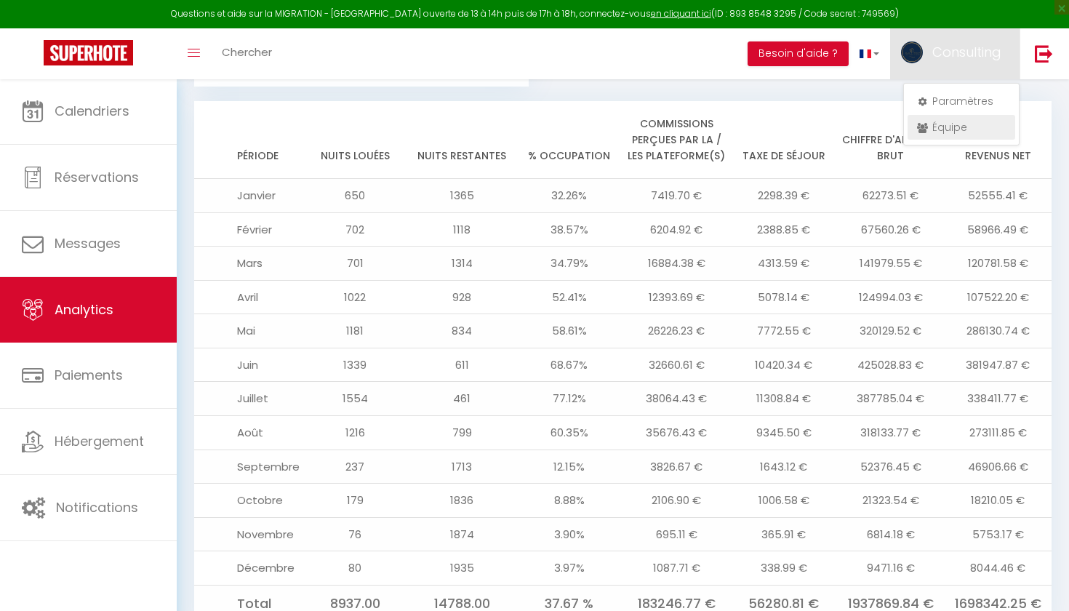
click at [915, 120] on link "Équipe" at bounding box center [961, 127] width 108 height 25
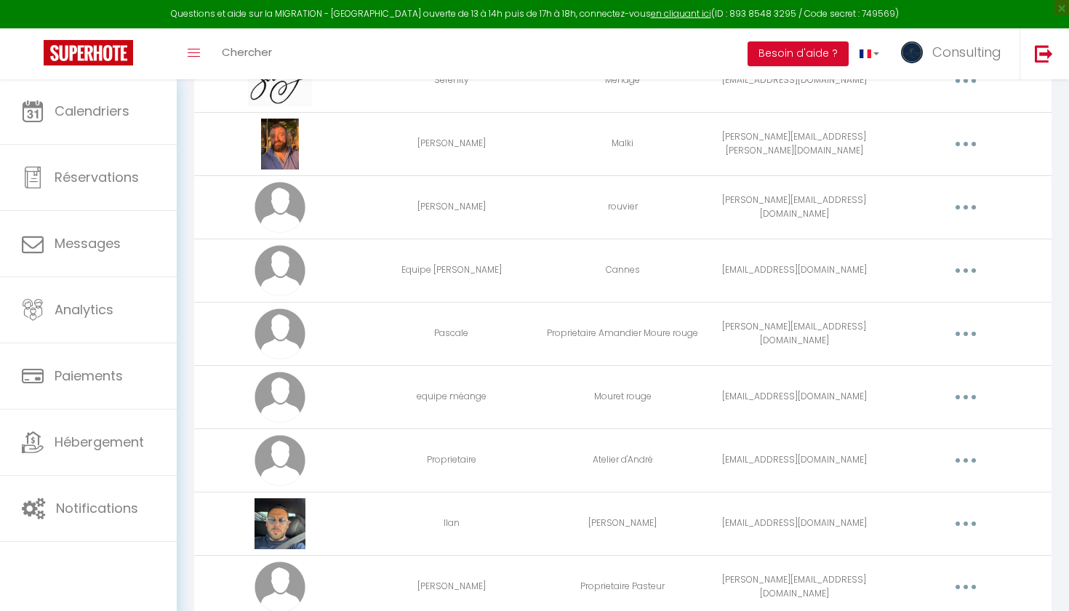
scroll to position [1650, 0]
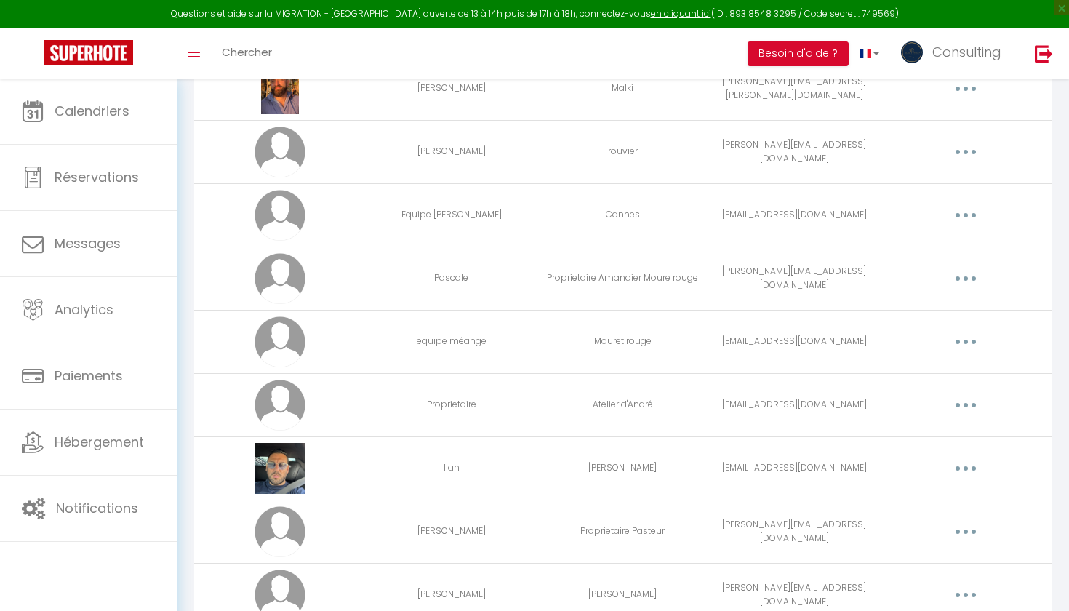
click at [968, 464] on button "button" at bounding box center [965, 468] width 41 height 23
click at [915, 494] on link "Editer" at bounding box center [928, 501] width 108 height 25
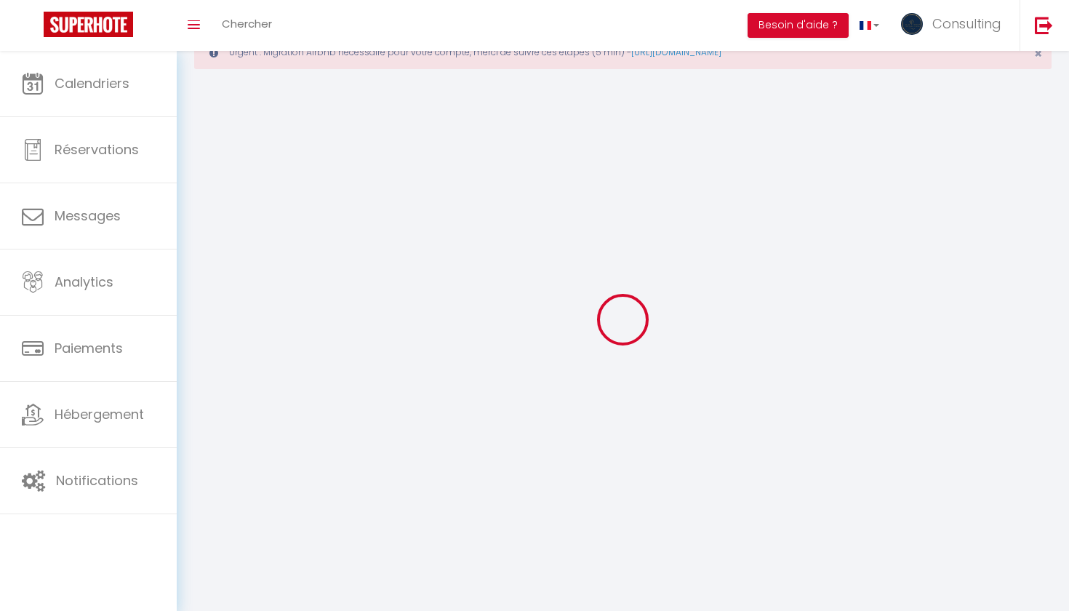
scroll to position [51, 0]
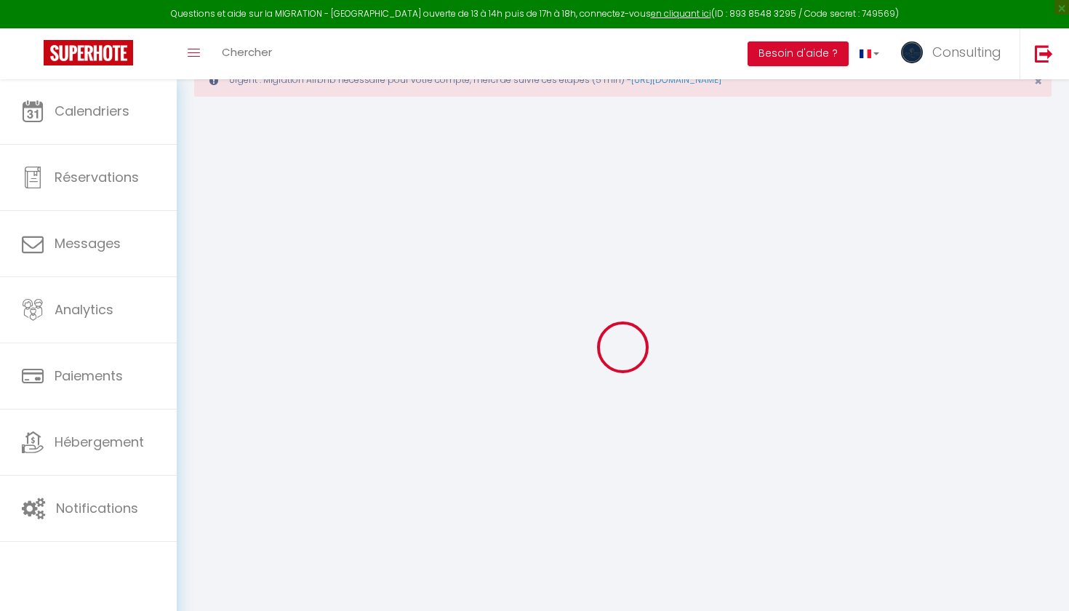
type input "Ilan"
type input "[PERSON_NAME]"
type input "[EMAIL_ADDRESS][DOMAIN_NAME]"
type textarea "[EMAIL_ADDRESS][DOMAIN_NAME] Cannes2023@ Booking [EMAIL_ADDRESS][DOMAIN_NAME] C…"
type textarea "[URL][DOMAIN_NAME]"
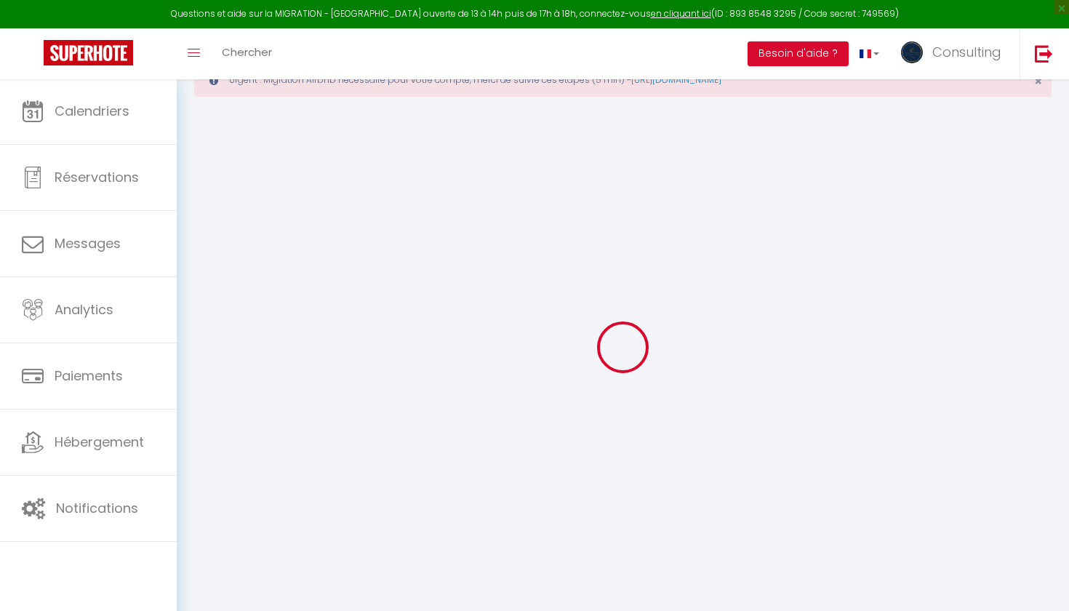
checkbox input "true"
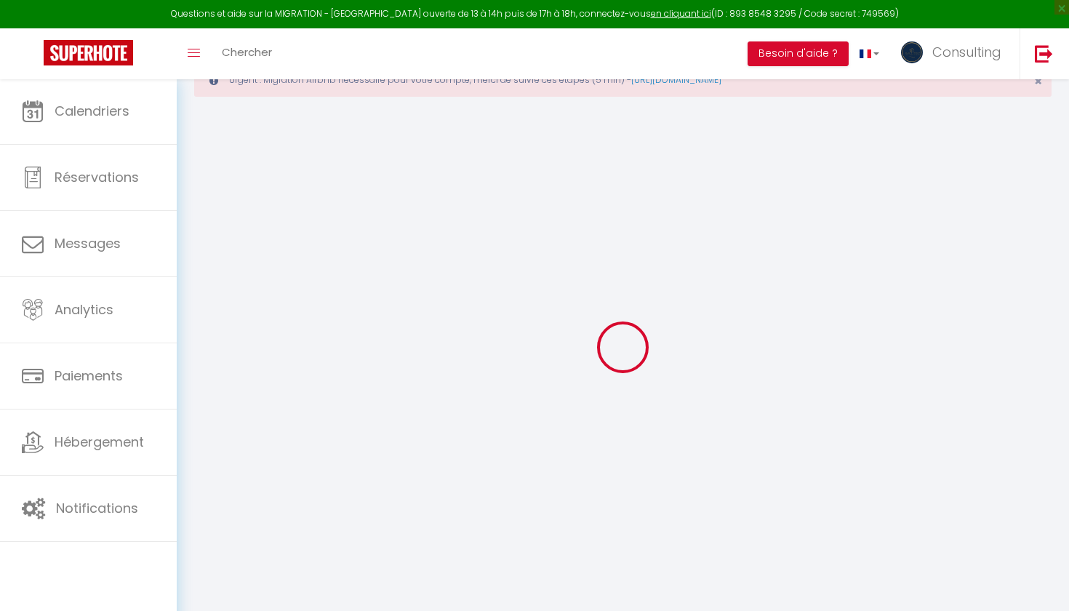
checkbox input "true"
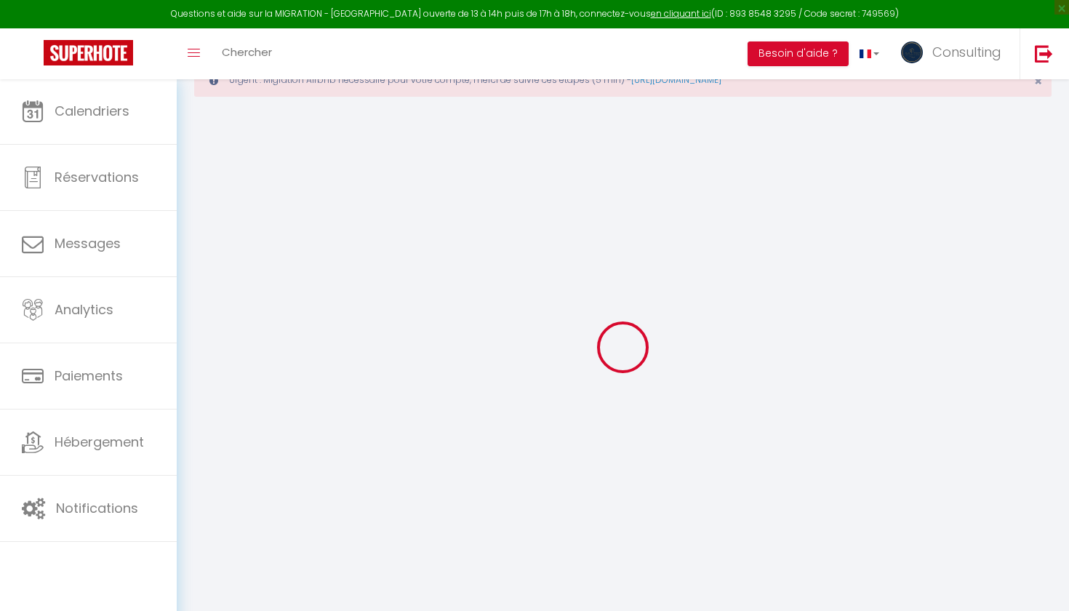
checkbox input "true"
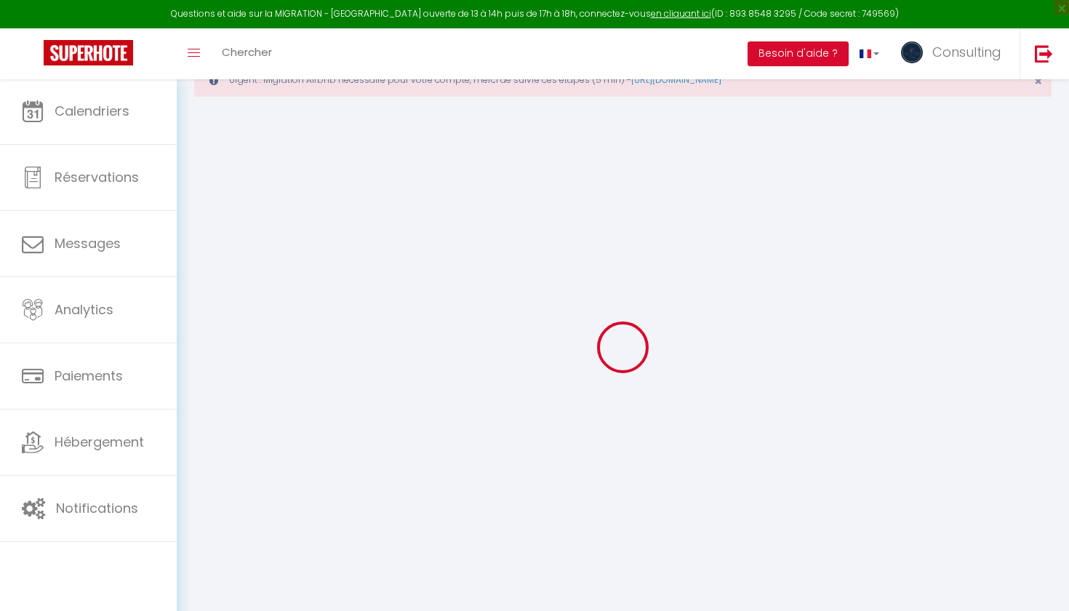
checkbox input "true"
checkbox input "false"
checkbox input "true"
checkbox input "false"
select select
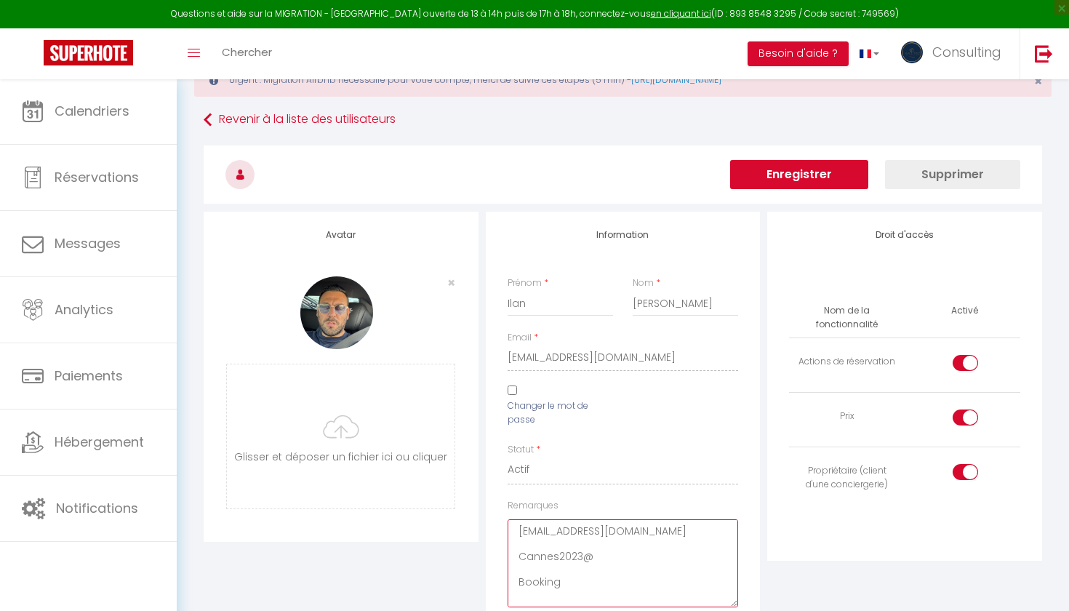
click at [588, 528] on textarea "[EMAIL_ADDRESS][DOMAIN_NAME] Cannes2023@ Booking [EMAIL_ADDRESS][DOMAIN_NAME] C…" at bounding box center [622, 563] width 231 height 88
click at [564, 550] on textarea "[EMAIL_ADDRESS][DOMAIN_NAME] Cannes2023@ Booking [EMAIL_ADDRESS][DOMAIN_NAME] C…" at bounding box center [622, 563] width 231 height 88
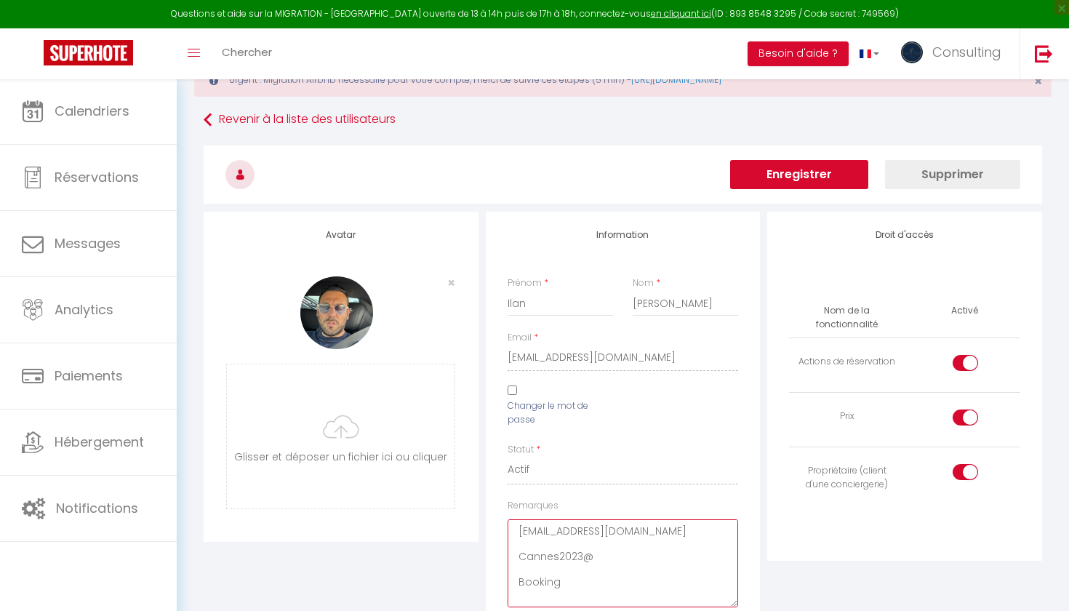
click at [564, 550] on textarea "[EMAIL_ADDRESS][DOMAIN_NAME] Cannes2023@ Booking [EMAIL_ADDRESS][DOMAIN_NAME] C…" at bounding box center [622, 563] width 231 height 88
